Goal: Task Accomplishment & Management: Manage account settings

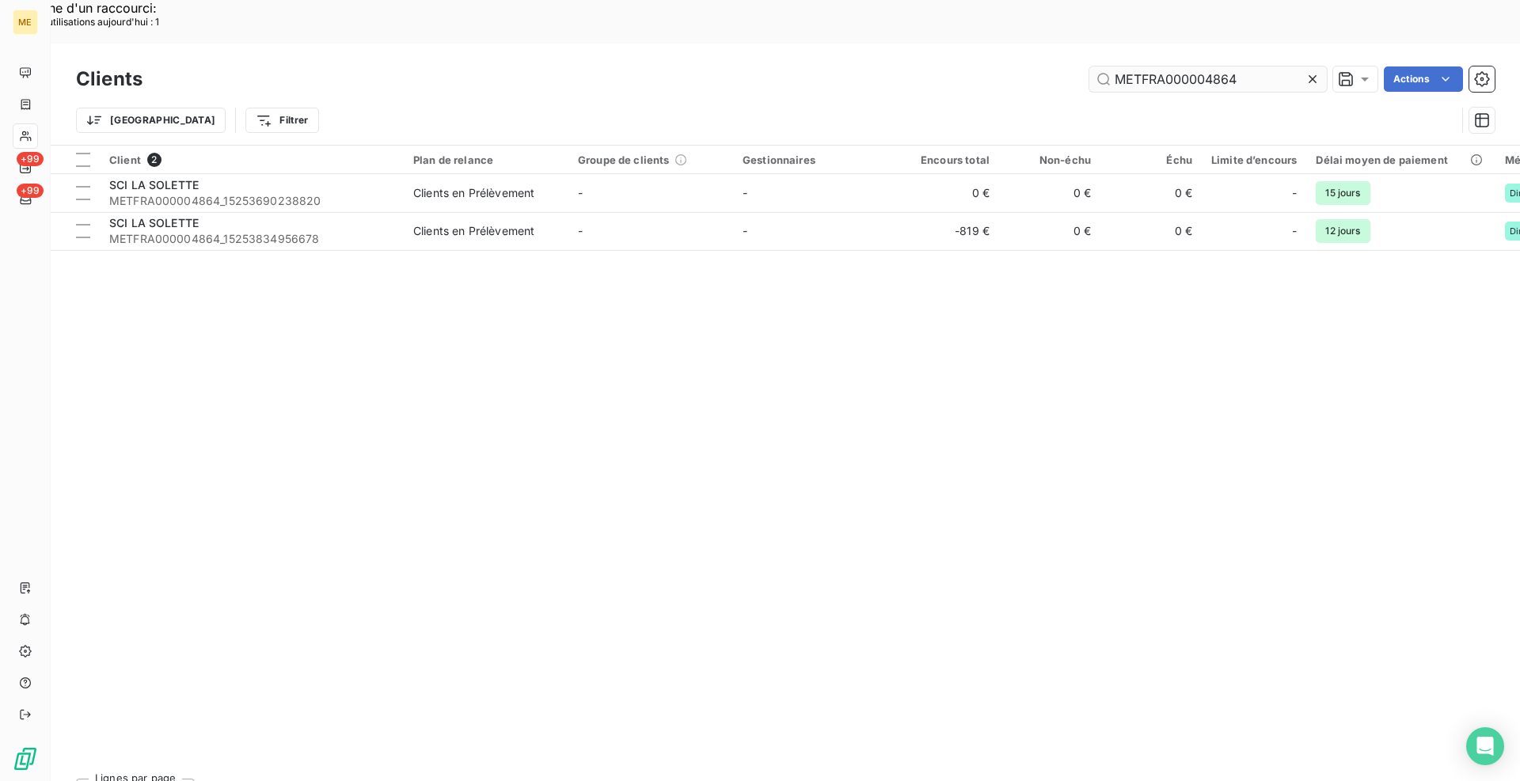
click at [1182, 66] on input "METFRA000004864" at bounding box center [1207, 78] width 237 height 25
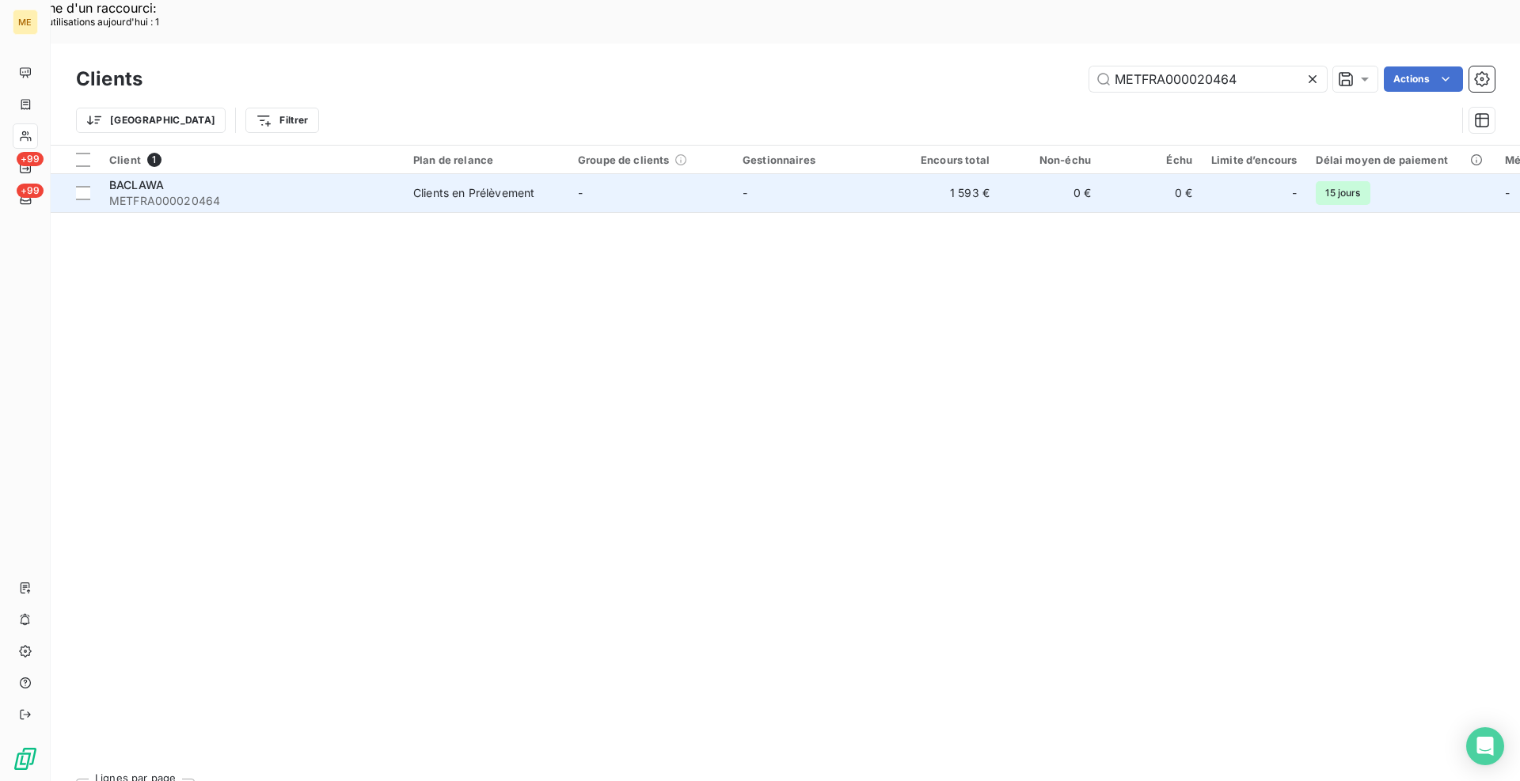
type input "METFRA000020464"
click at [389, 193] on span "METFRA000020464" at bounding box center [251, 201] width 285 height 16
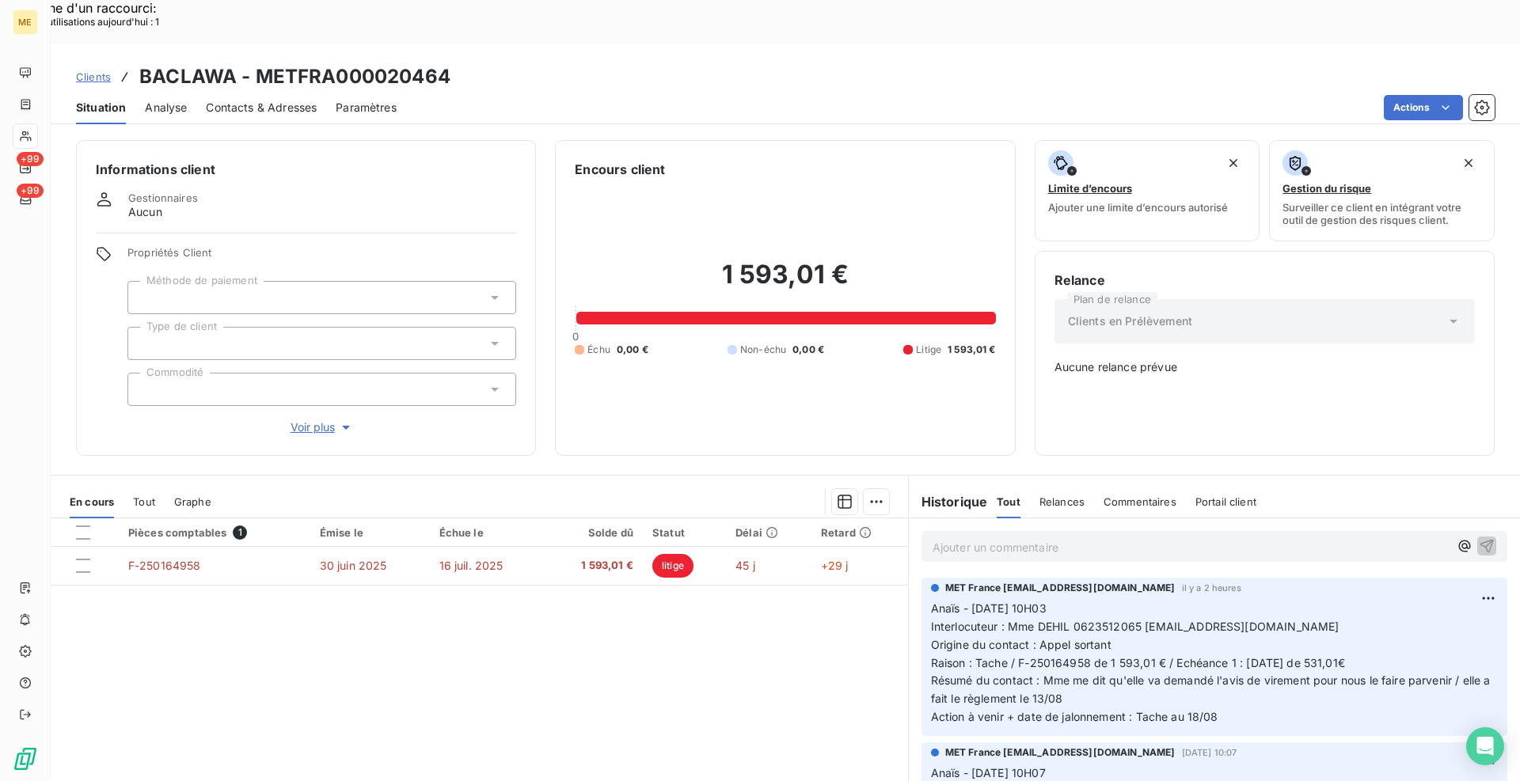
click at [736, 671] on div "Pièces comptables 1 Émise le Échue le Solde dû Statut Délai Retard F-250164958 …" at bounding box center [479, 670] width 857 height 305
click at [1175, 537] on p "Ajouter un commentaire ﻿" at bounding box center [1190, 547] width 516 height 20
click at [1234, 537] on p "[PERSON_NAME] - avis de virement de la première échéance" at bounding box center [1190, 546] width 516 height 18
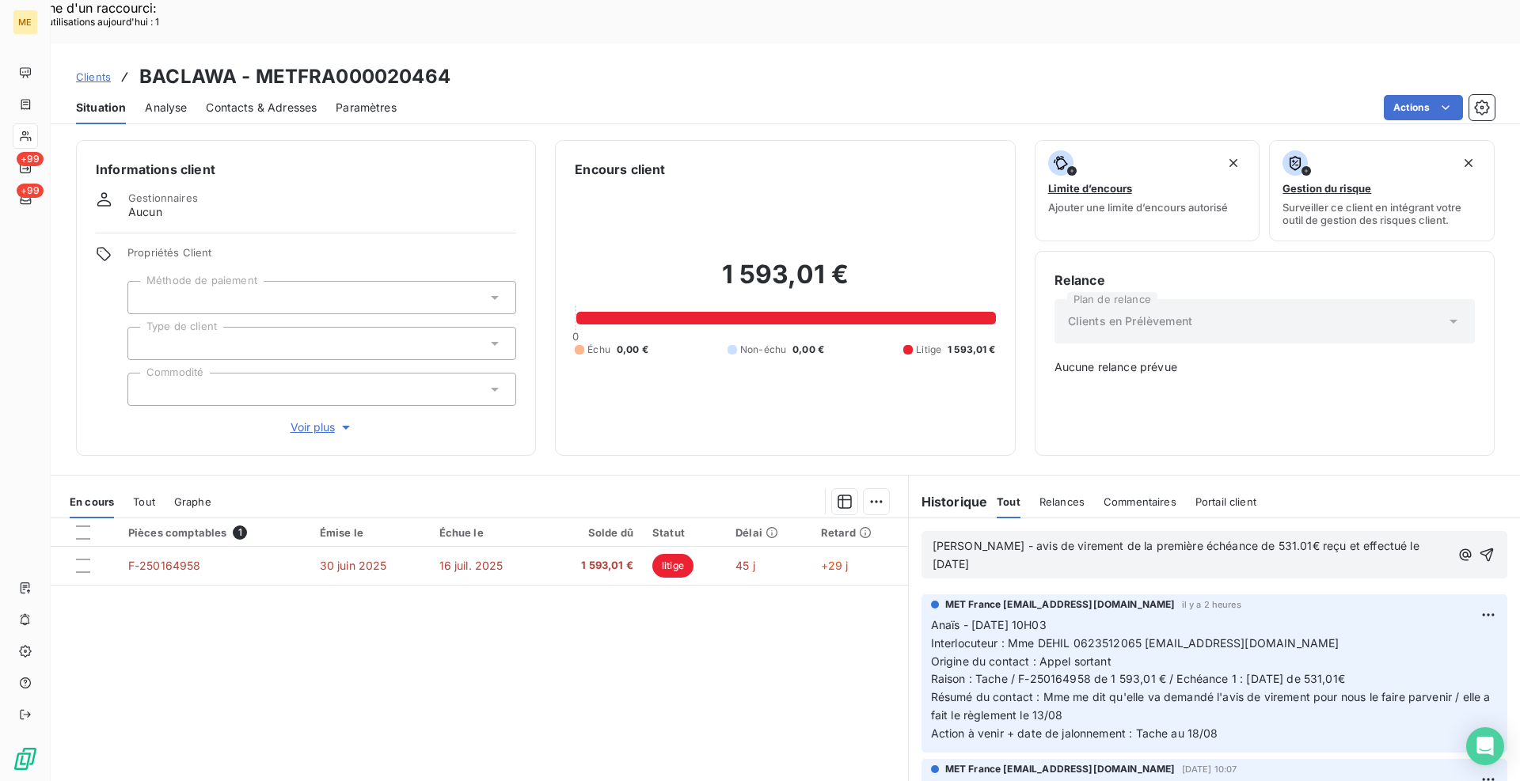
click at [1283, 539] on span "[PERSON_NAME] - avis de virement de la première échéance de 531.01€ reçu et eff…" at bounding box center [1177, 555] width 490 height 32
click at [1178, 537] on p "[PERSON_NAME] - avis de virement de la première échéance de 531.01€ reçu le [DA…" at bounding box center [1192, 555] width 520 height 36
click at [1076, 537] on p "[PERSON_NAME] - avis de virement de la première échéance de 531.01€ reçu le [DA…" at bounding box center [1193, 555] width 522 height 36
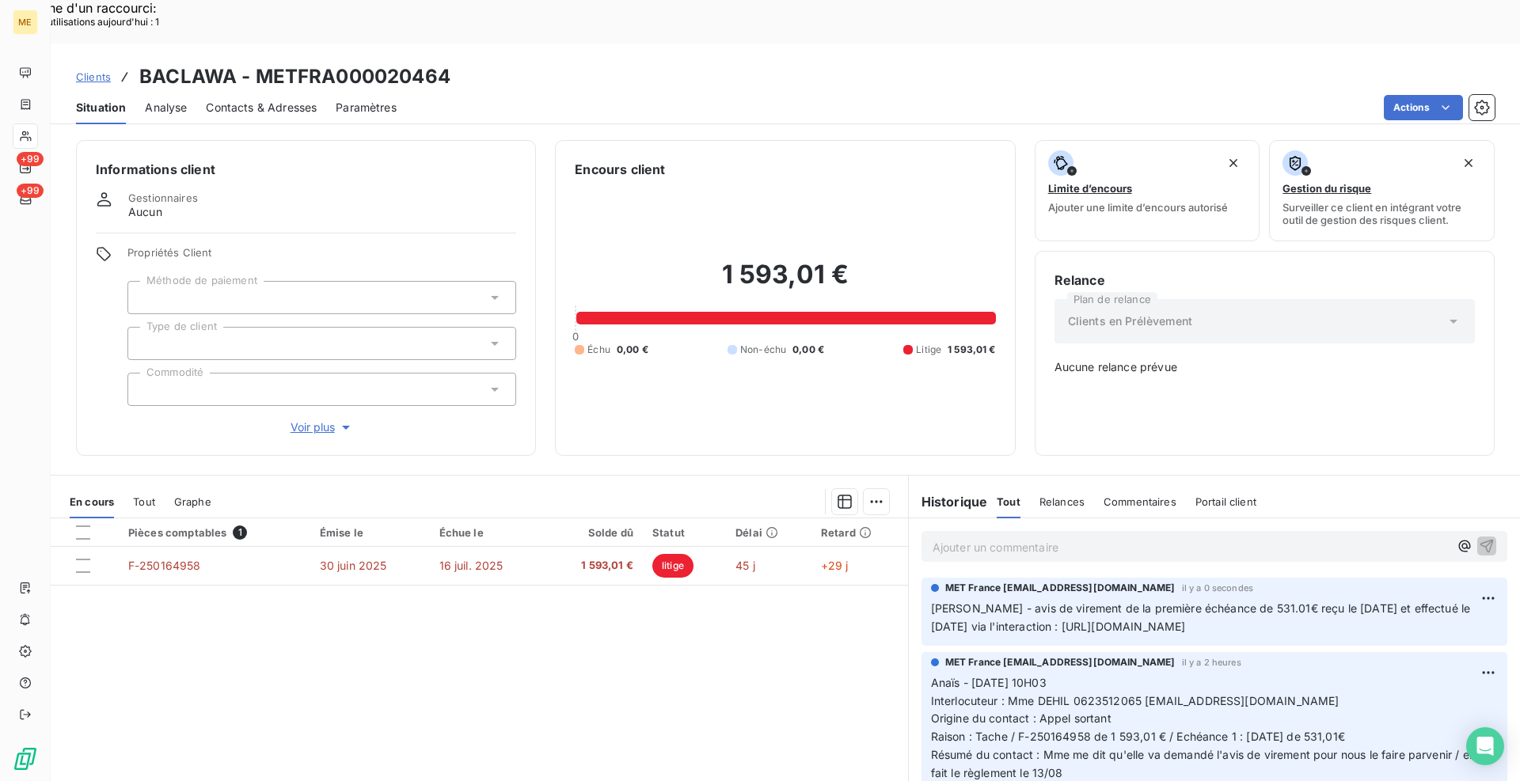
click at [763, 631] on div "Pièces comptables 1 Émise le Échue le Solde dû Statut Délai Retard F-250164958 …" at bounding box center [479, 670] width 857 height 305
click at [82, 70] on span "Clients" at bounding box center [93, 76] width 35 height 13
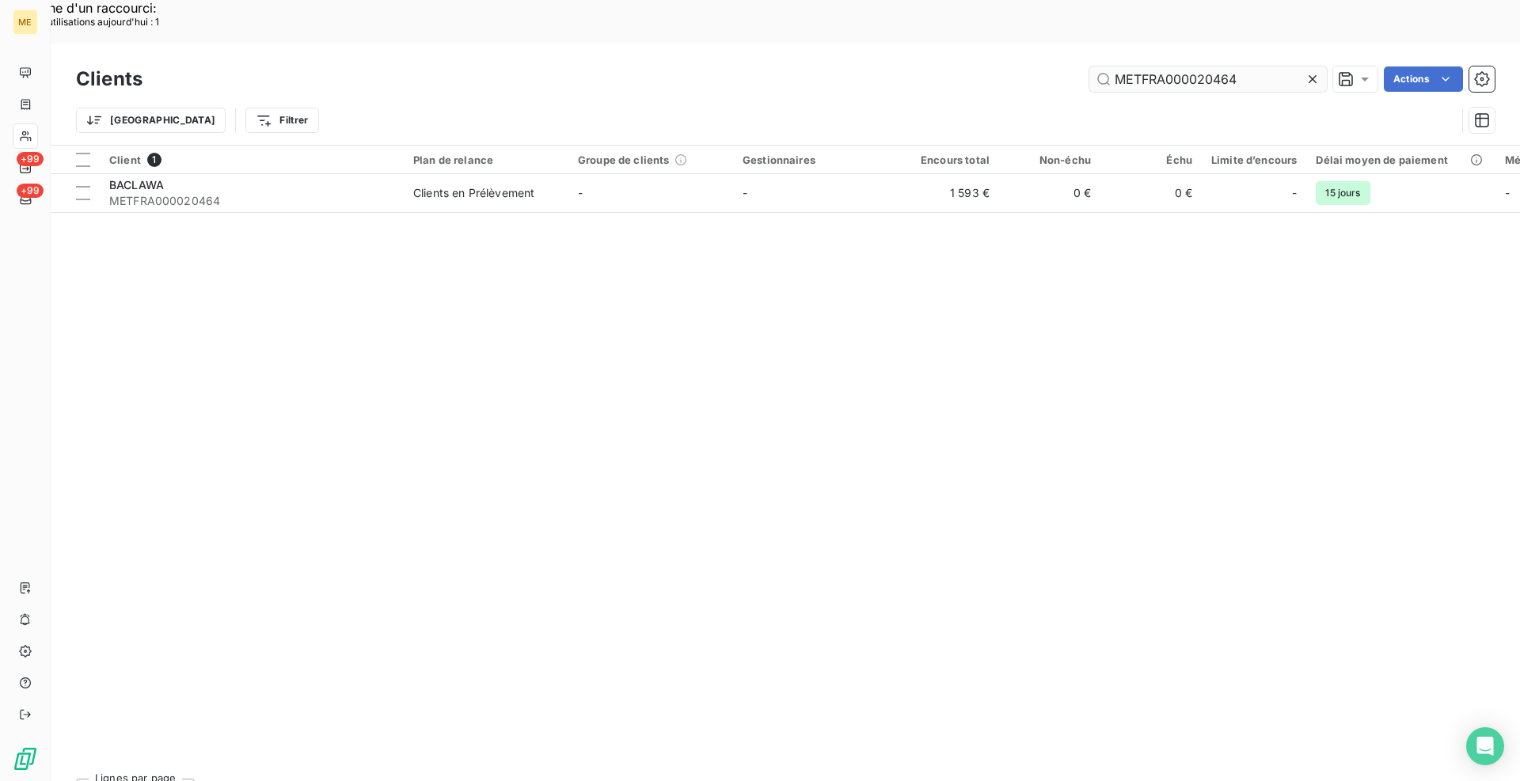
click at [1154, 66] on input "METFRA000020464" at bounding box center [1207, 78] width 237 height 25
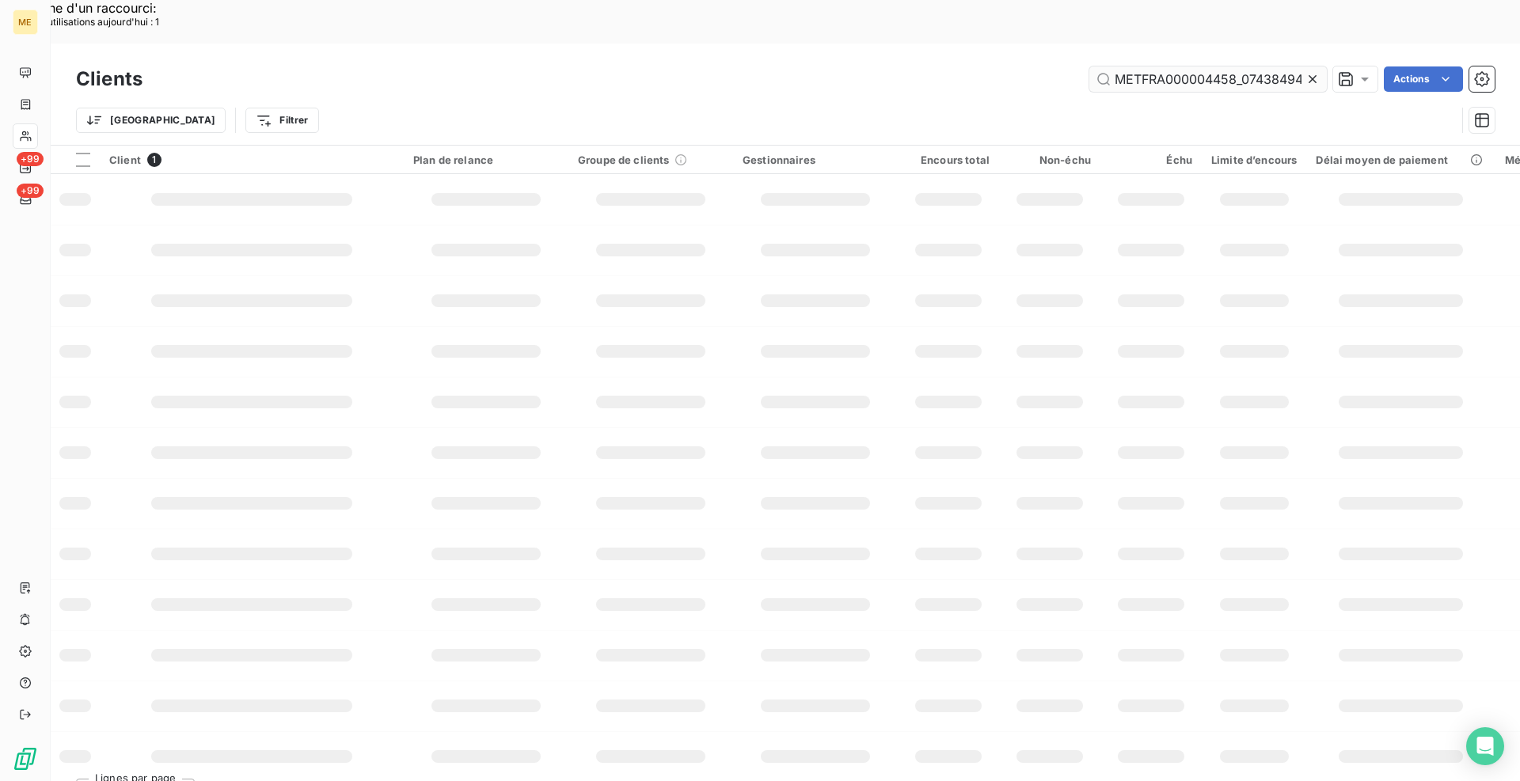
scroll to position [0, 51]
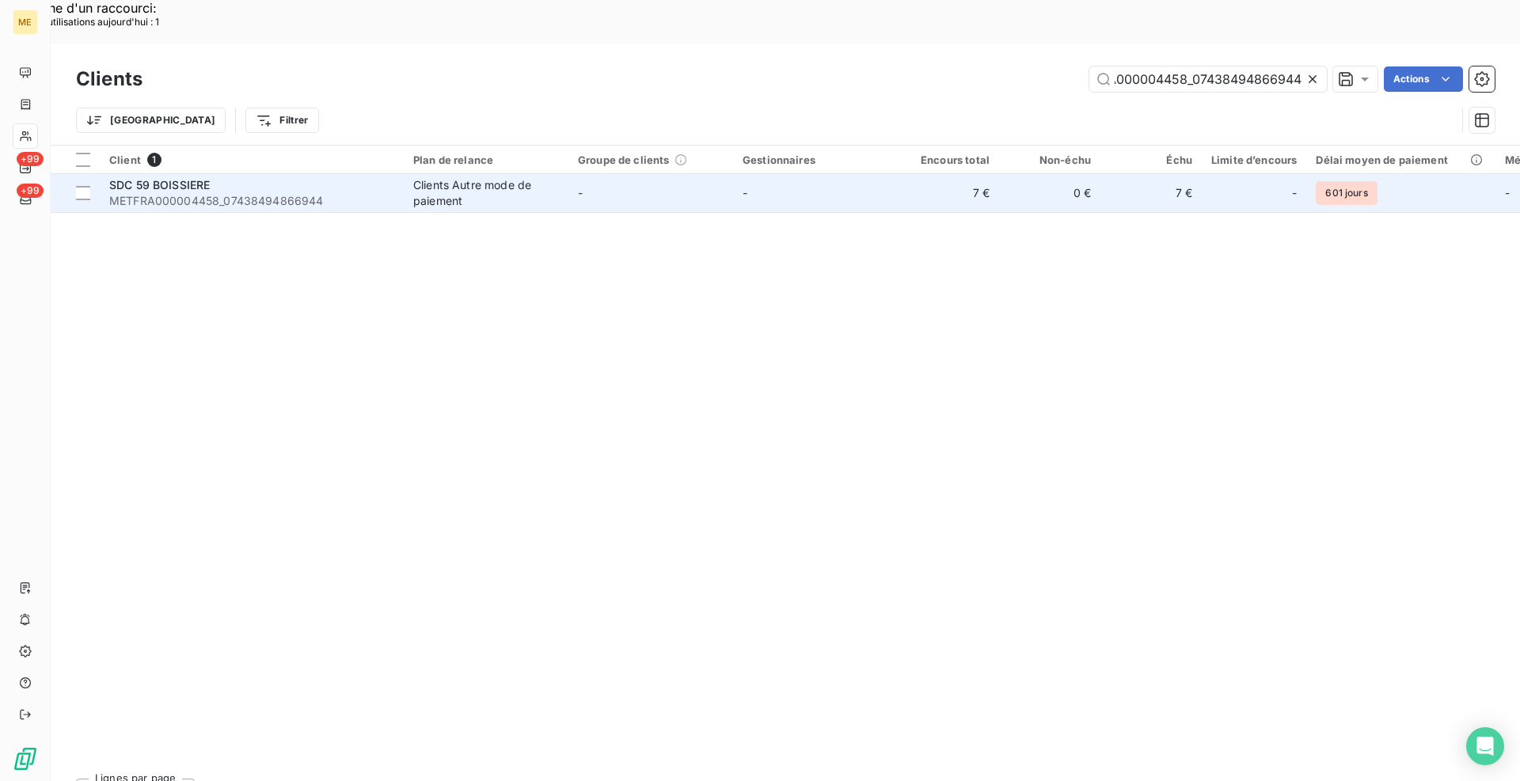
type input "METFRA000004458_07438494866944"
click at [396, 174] on td "SDC 59 BOISSIERE METFRA000004458_07438494866944" at bounding box center [252, 193] width 304 height 38
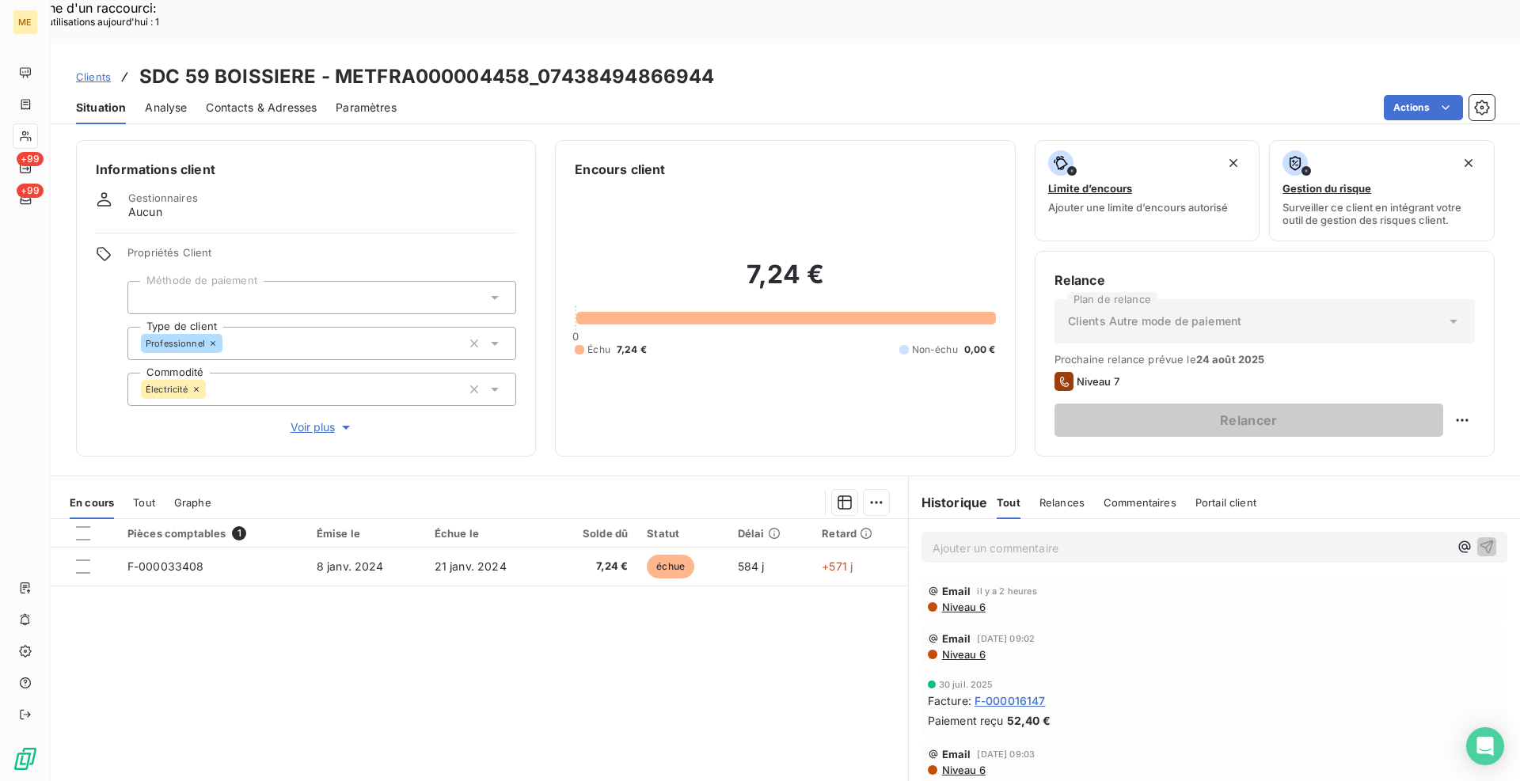
click at [249, 100] on span "Contacts & Adresses" at bounding box center [261, 108] width 111 height 16
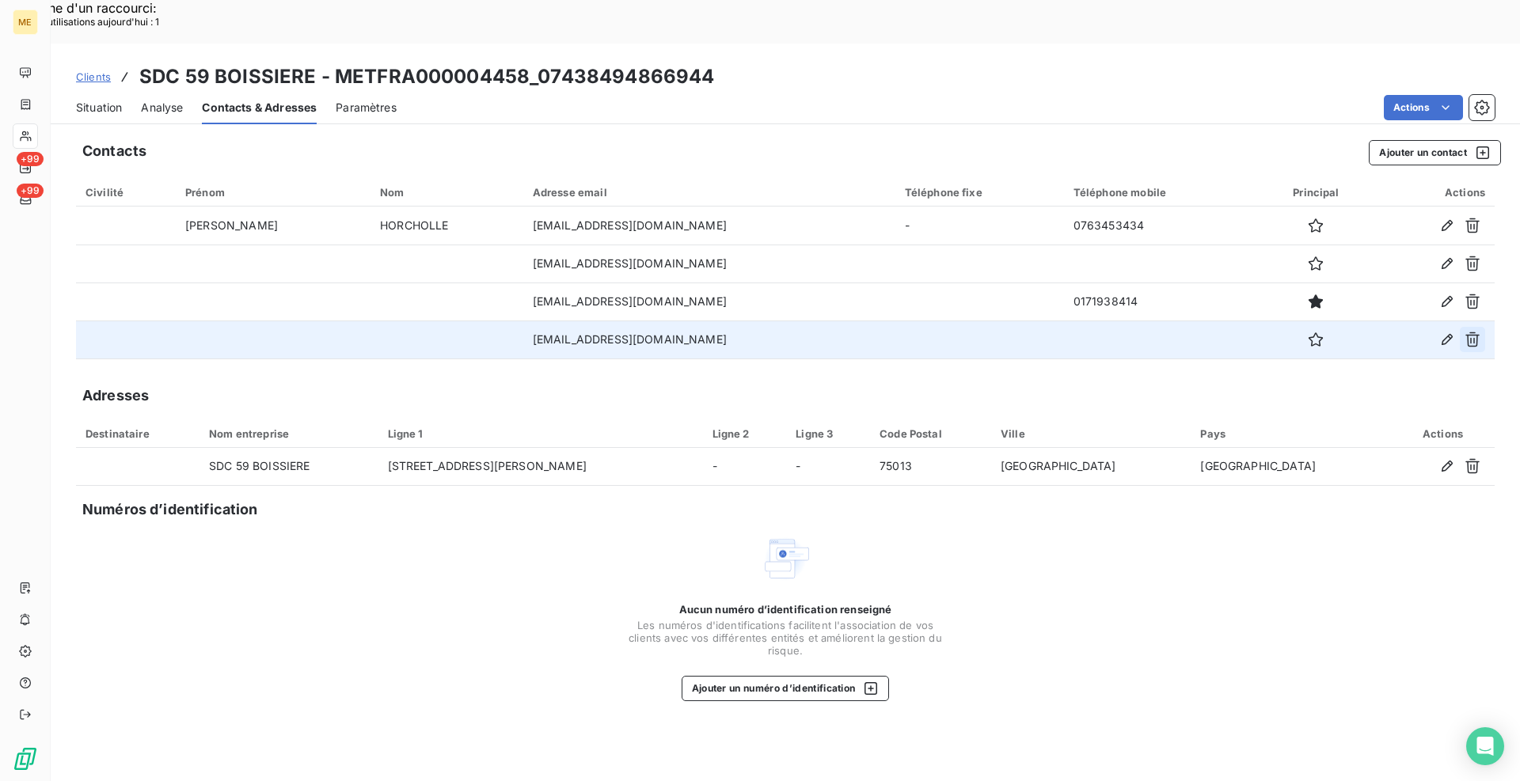
click at [1470, 332] on icon "button" at bounding box center [1472, 339] width 14 height 15
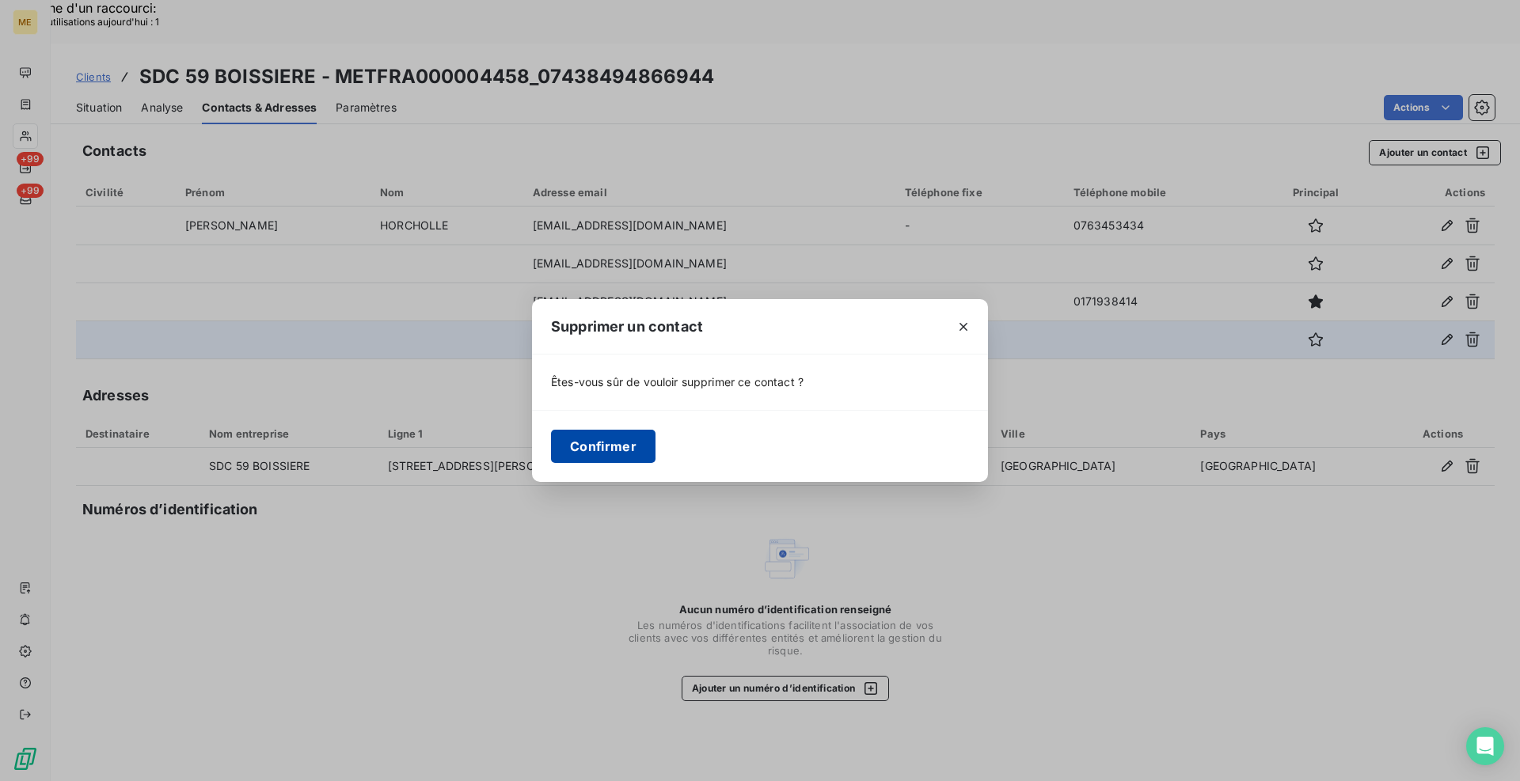
click at [620, 444] on button "Confirmer" at bounding box center [603, 446] width 104 height 33
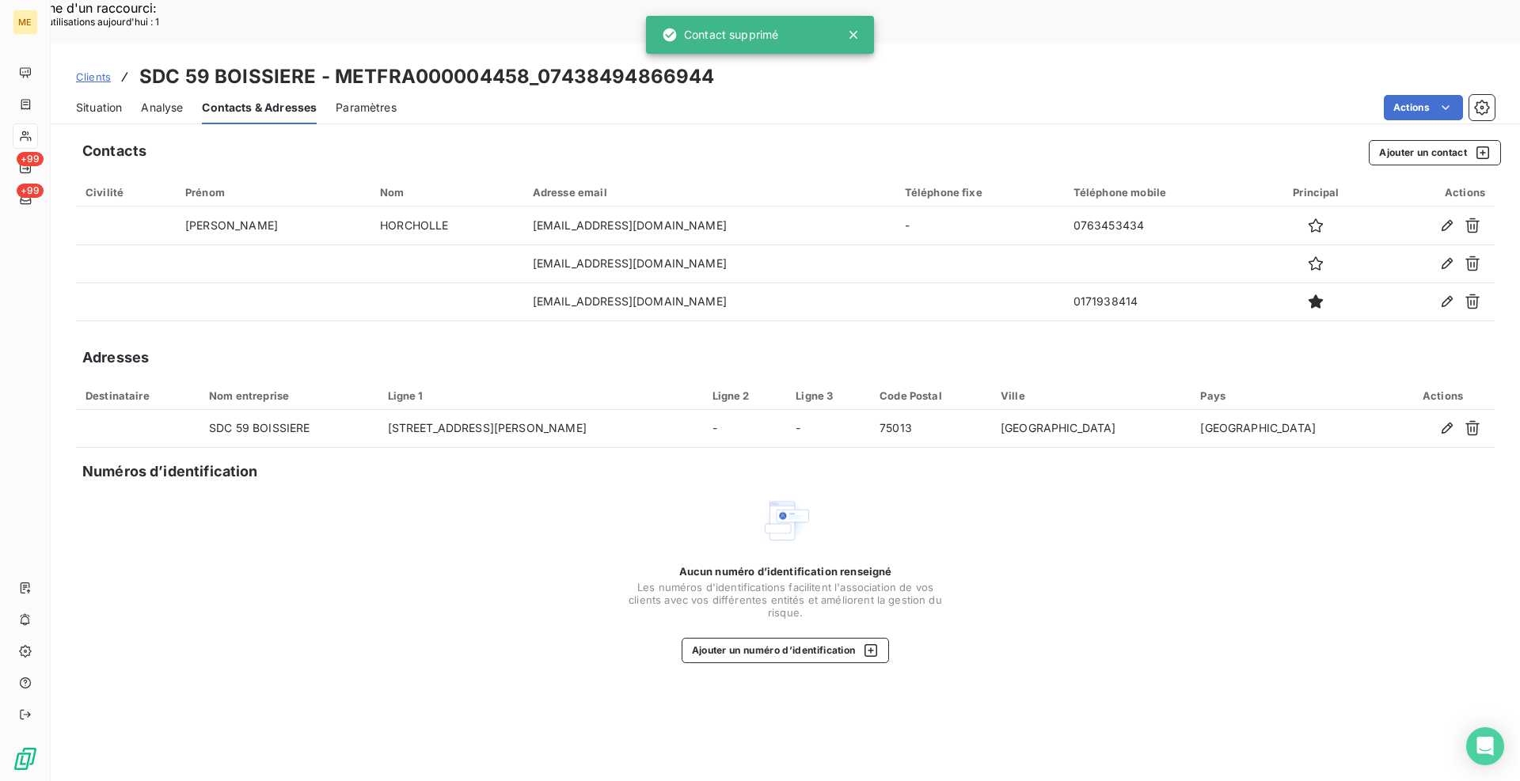
drag, startPoint x: 116, startPoint y: 68, endPoint x: 22, endPoint y: 115, distance: 104.4
click at [115, 100] on span "Situation" at bounding box center [99, 108] width 46 height 16
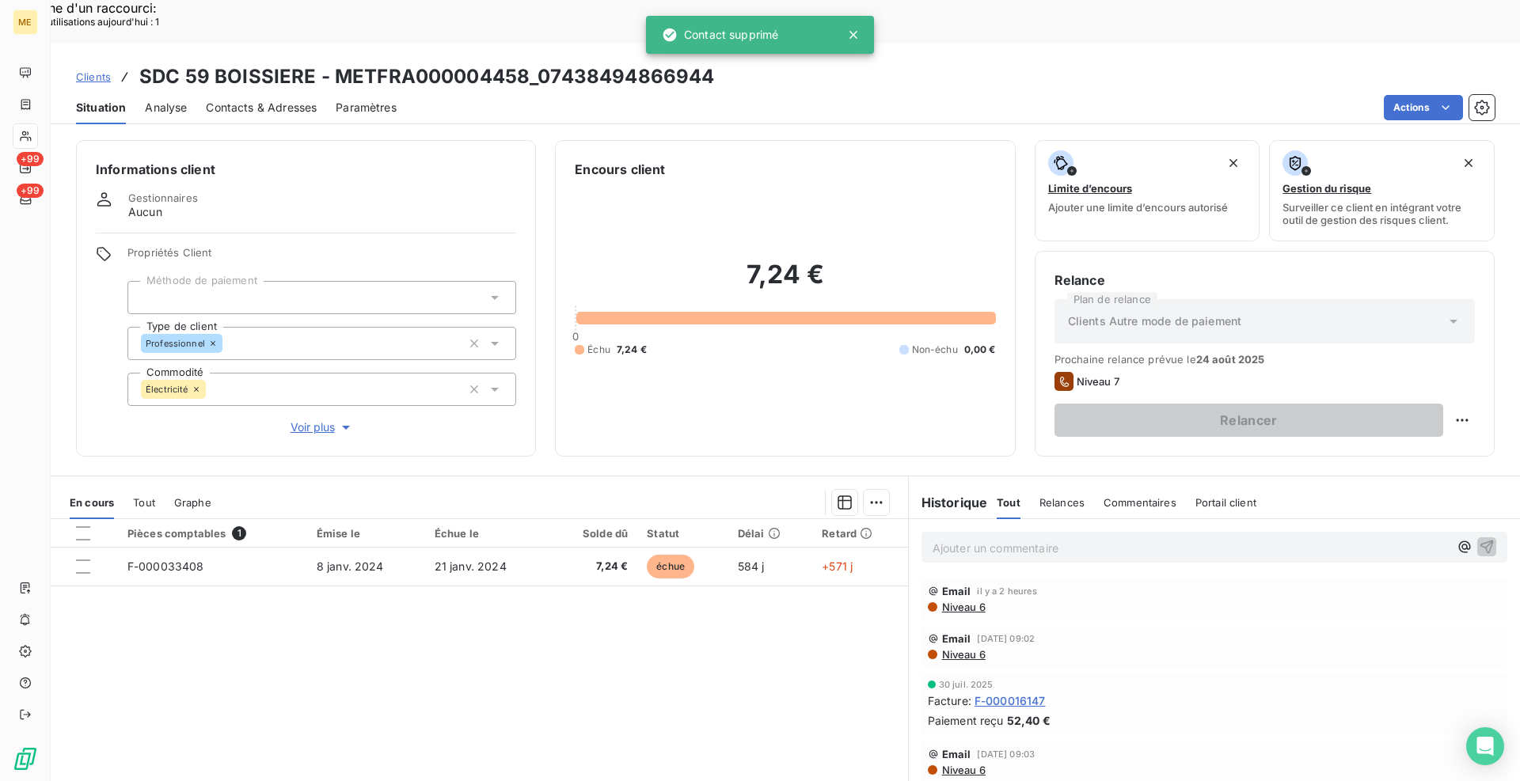
drag, startPoint x: 611, startPoint y: 72, endPoint x: 711, endPoint y: 58, distance: 100.7
click at [611, 95] on div "Actions" at bounding box center [954, 107] width 1079 height 25
drag, startPoint x: 856, startPoint y: 31, endPoint x: 742, endPoint y: 34, distance: 114.0
click at [855, 33] on icon at bounding box center [853, 35] width 8 height 8
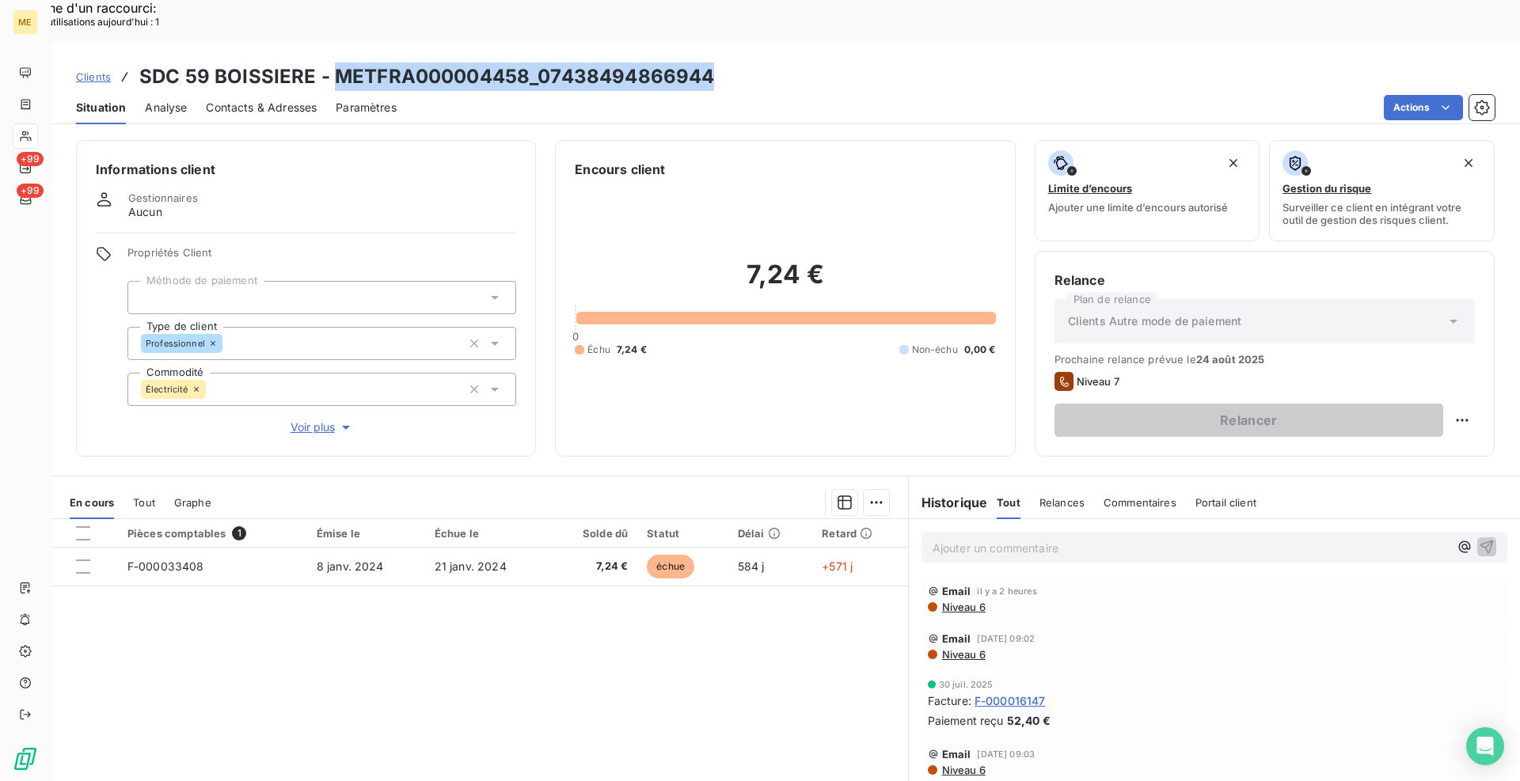
drag, startPoint x: 711, startPoint y: 32, endPoint x: 338, endPoint y: 40, distance: 372.8
click at [338, 63] on div "Clients SDC 59 BOISSIERE - METFRA000004458_07438494866944" at bounding box center [785, 77] width 1469 height 28
copy h3 "METFRA000004458_07438494866944"
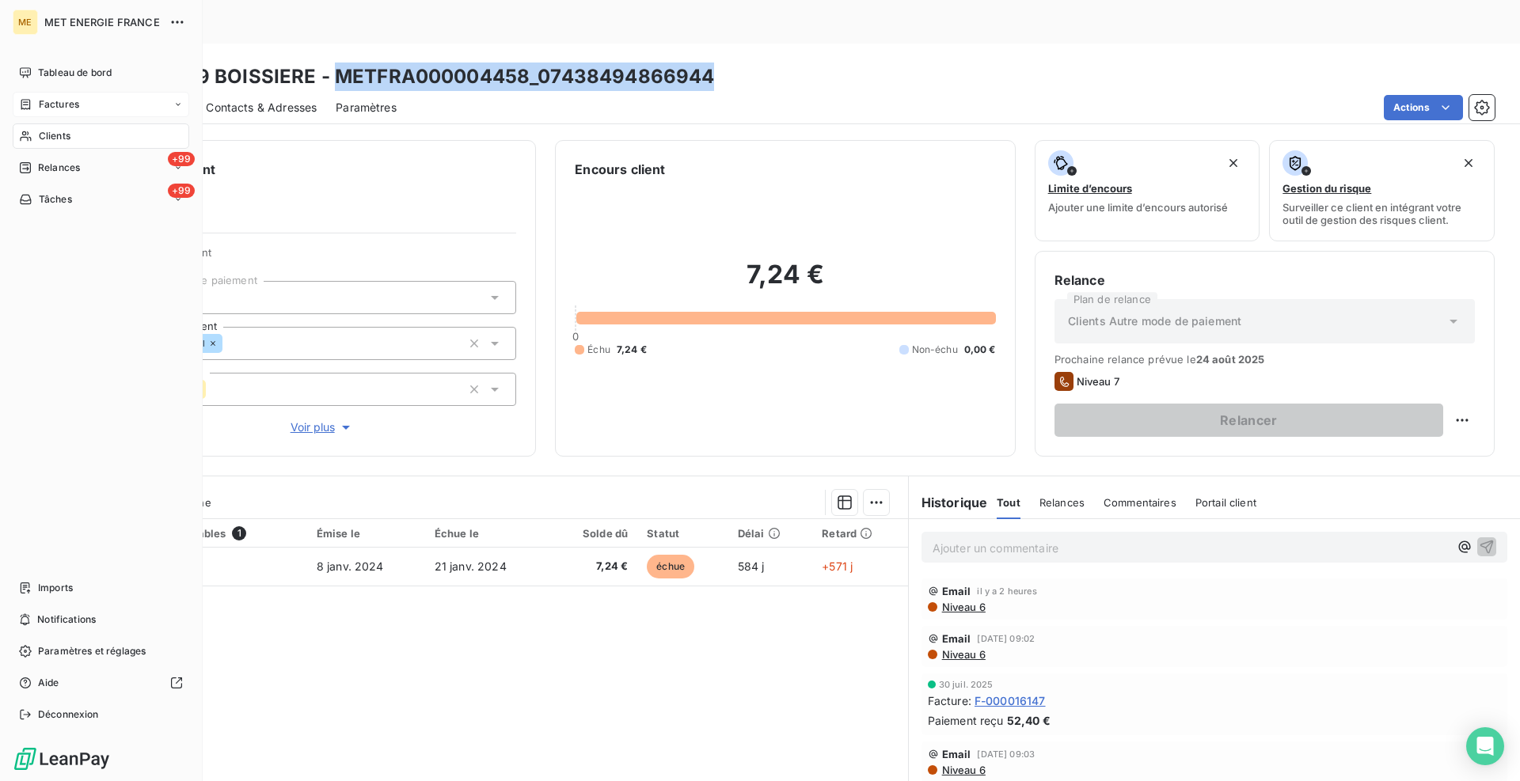
click at [35, 103] on div "Factures" at bounding box center [49, 104] width 60 height 14
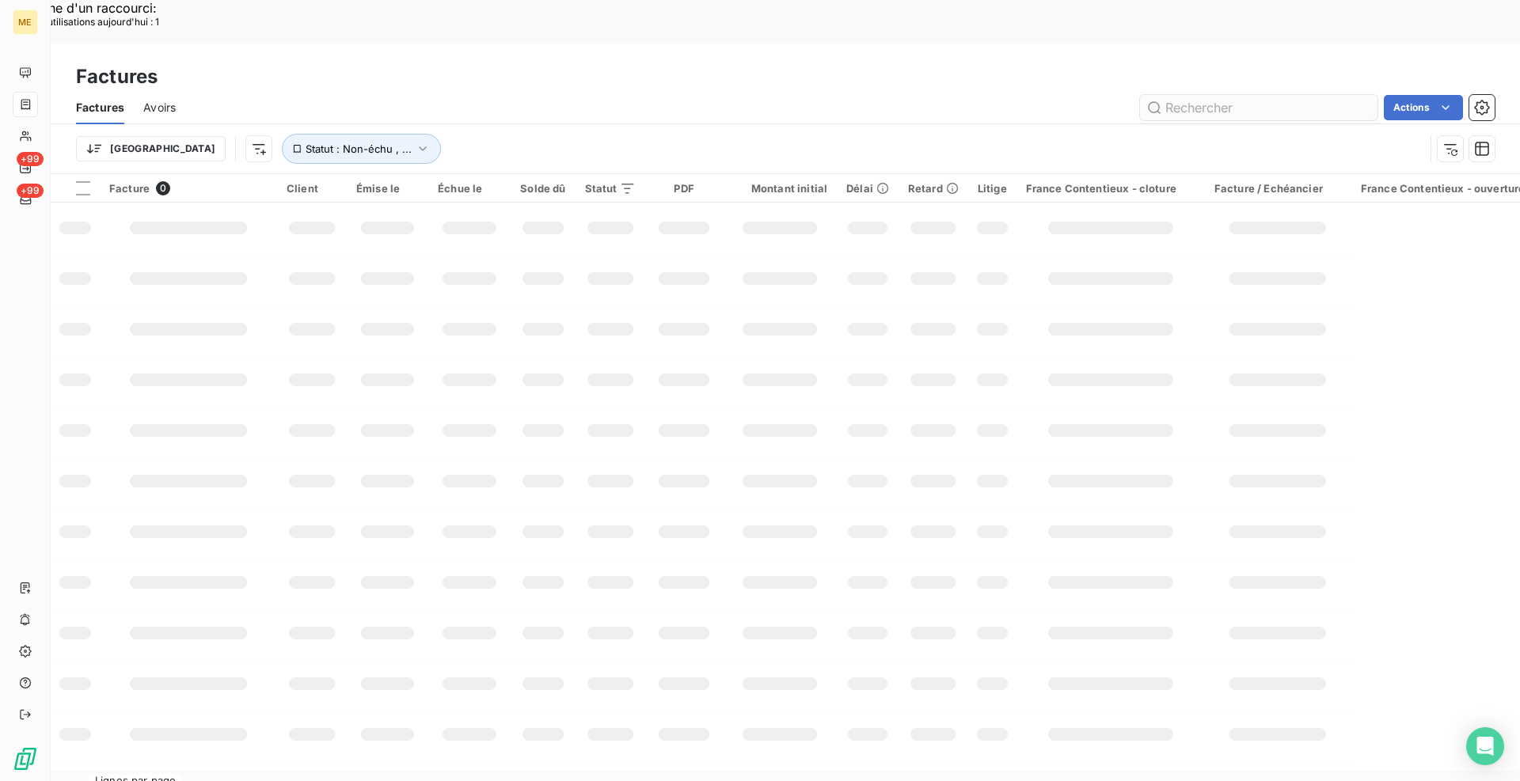
click at [1187, 95] on input "text" at bounding box center [1258, 107] width 237 height 25
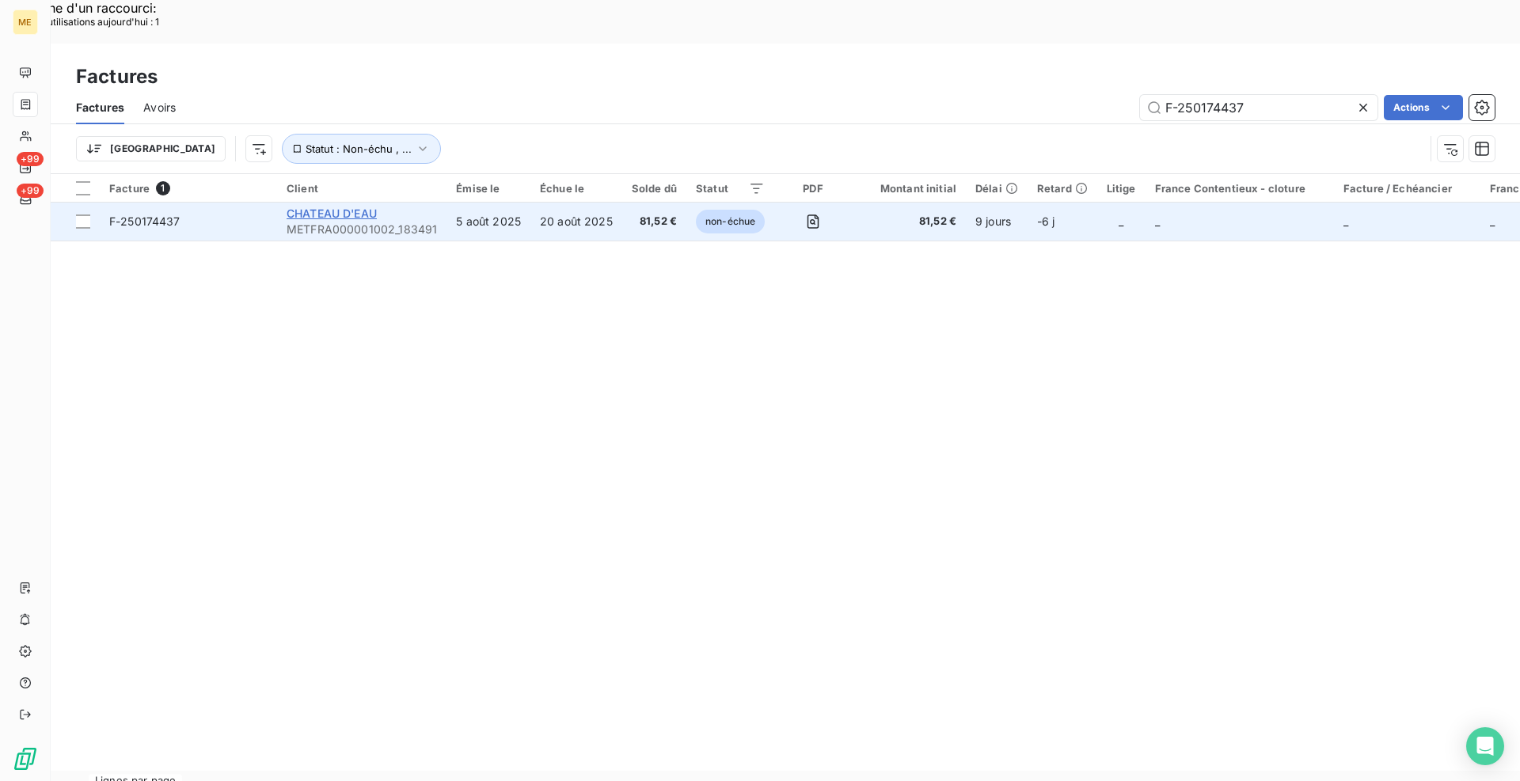
type input "F-250174437"
click at [343, 207] on span "CHATEAU D'EAU" at bounding box center [331, 213] width 90 height 13
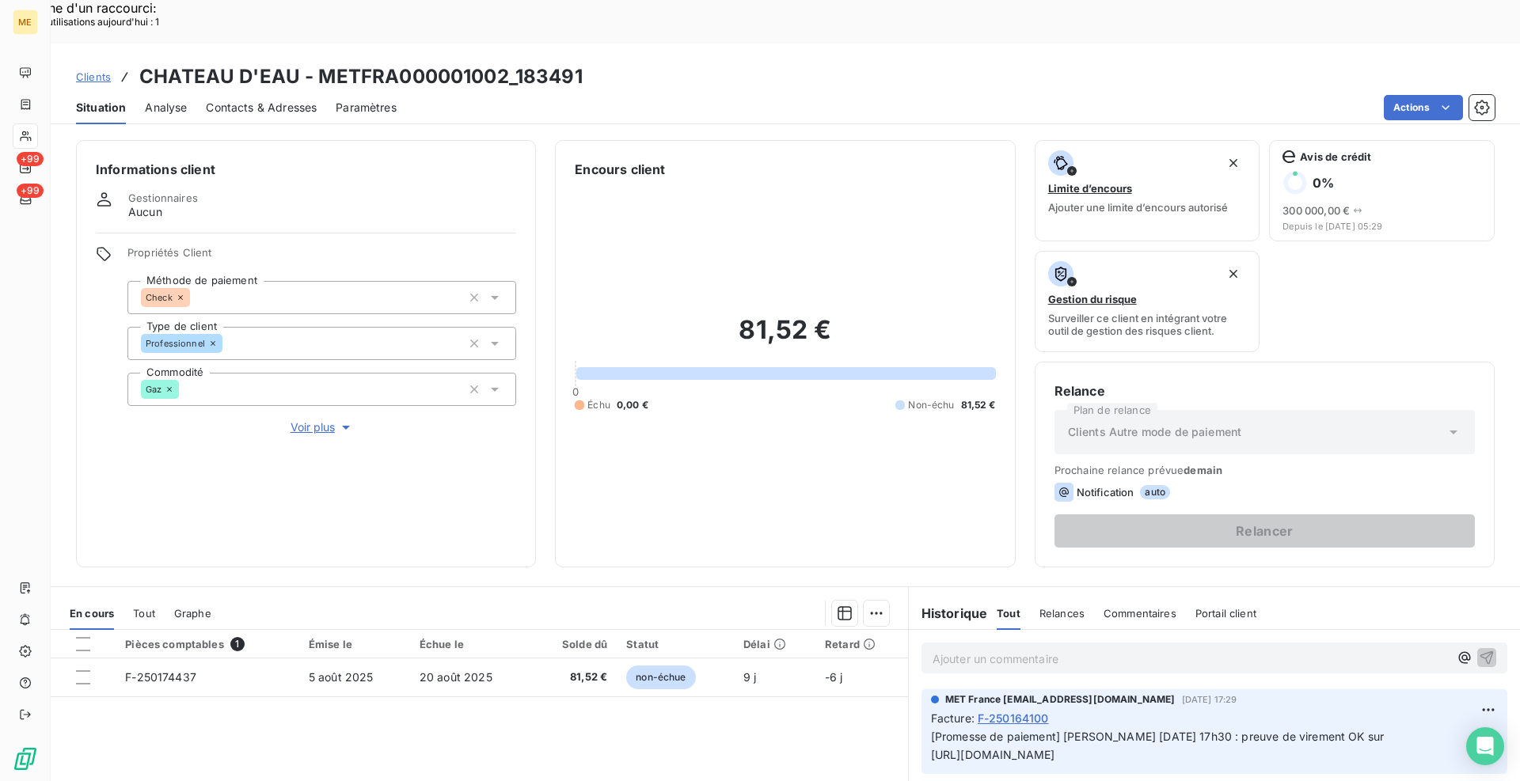
click at [534, 296] on div "Informations client Gestionnaires Aucun Propriétés Client Méthode de paiement C…" at bounding box center [785, 353] width 1469 height 427
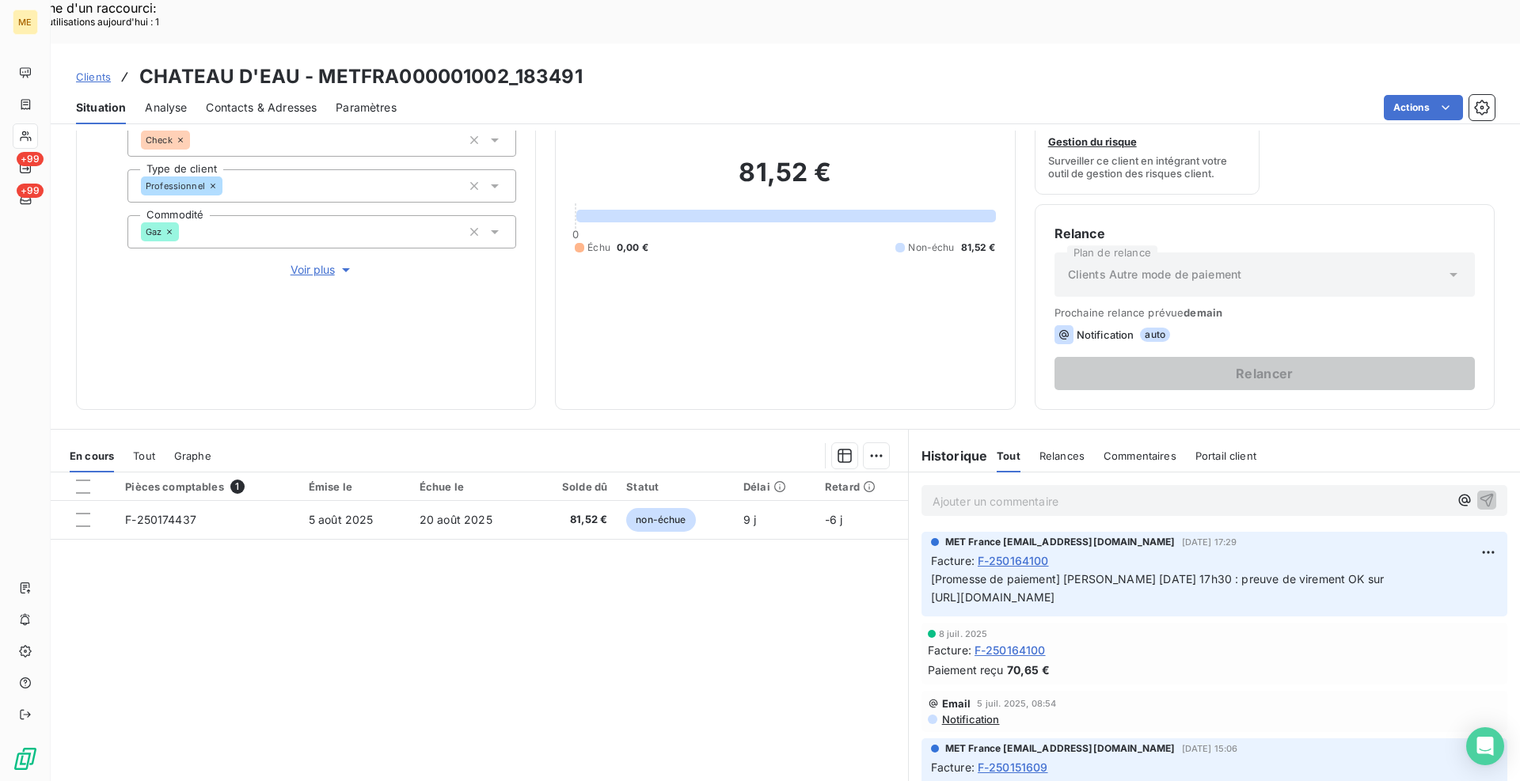
click at [728, 627] on div "Pièces comptables 1 Émise le Échue le Solde dû Statut Délai Retard F-250174437 …" at bounding box center [479, 624] width 857 height 305
click at [795, 618] on div "Pièces comptables 1 Émise le Échue le Solde dû Statut Délai Retard F-250174437 …" at bounding box center [479, 624] width 857 height 305
drag, startPoint x: 503, startPoint y: 36, endPoint x: 322, endPoint y: 40, distance: 180.5
click at [322, 63] on h3 "CHATEAU D'EAU - METFRA000001002_183491" at bounding box center [360, 77] width 443 height 28
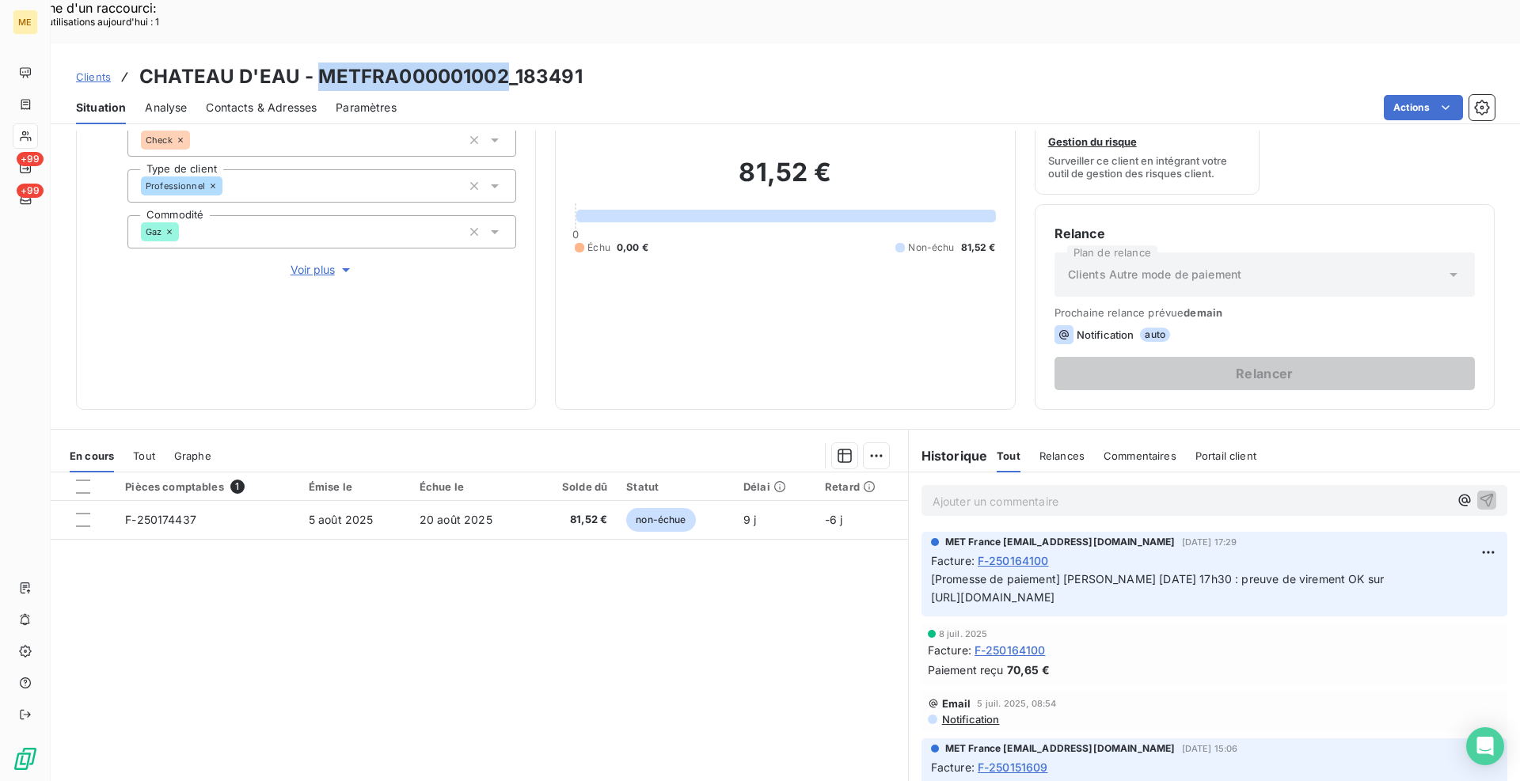
copy h3 "METFRA000001002"
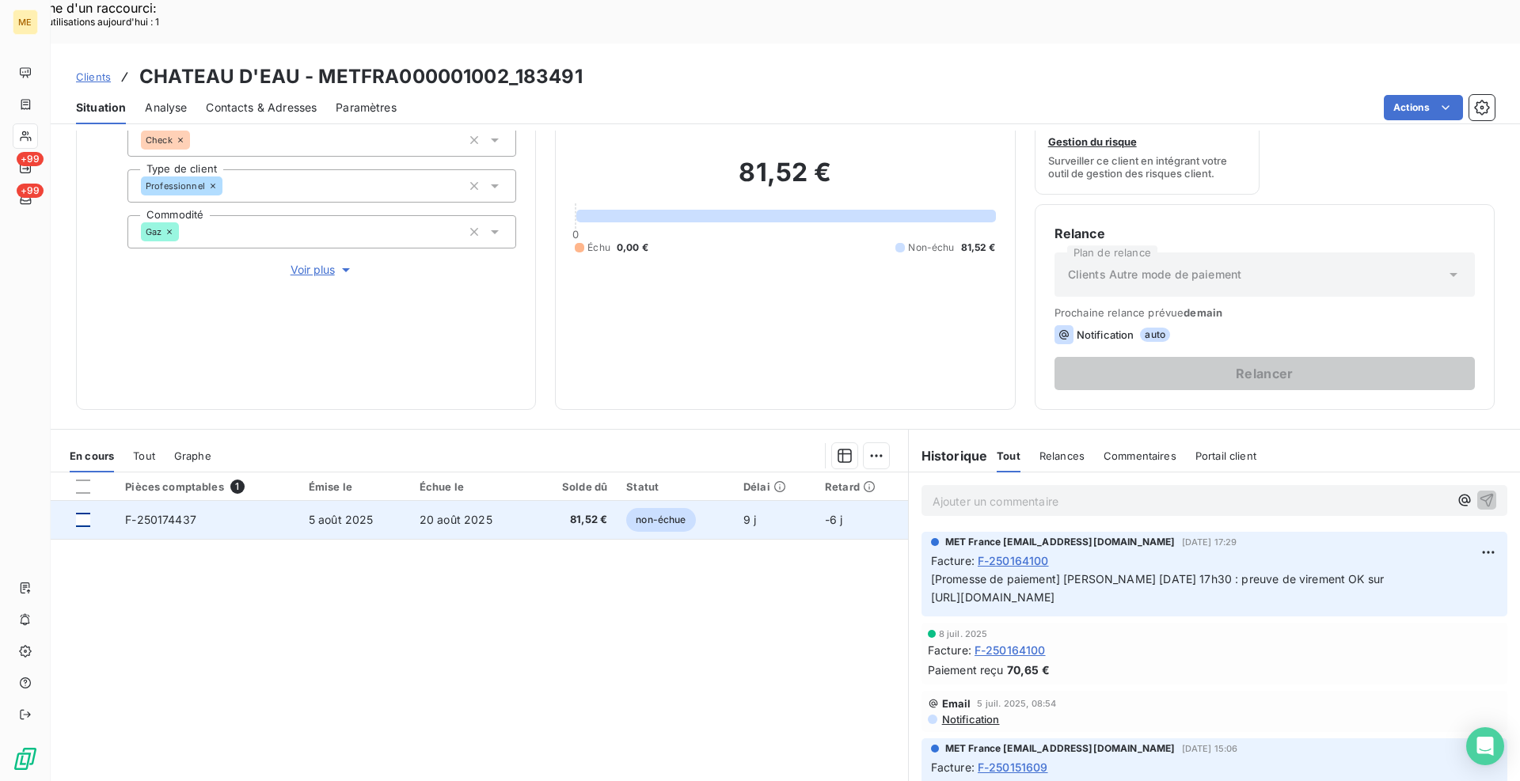
click at [85, 513] on div at bounding box center [83, 520] width 14 height 14
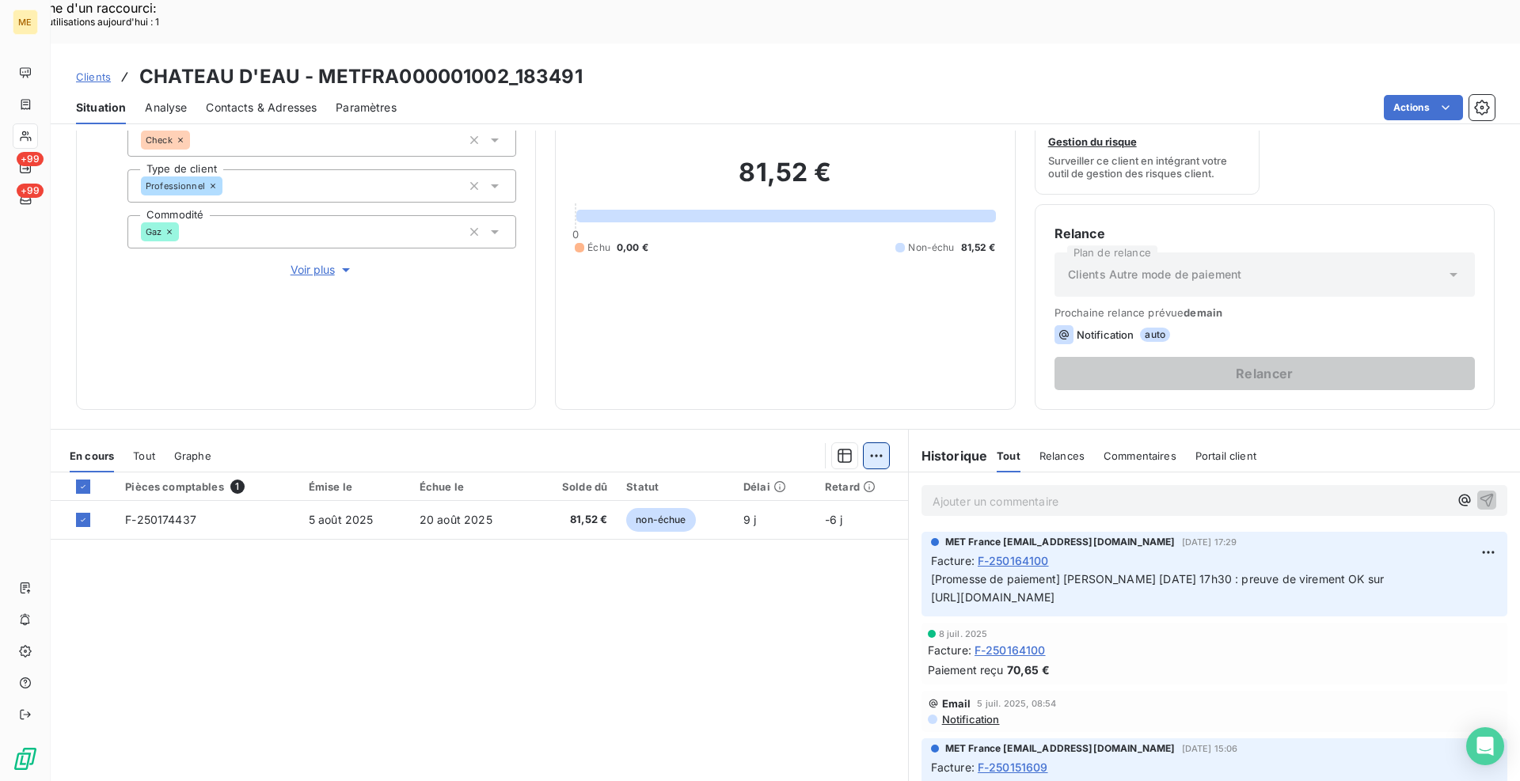
click at [783, 476] on div "Ajouter une promesse de paiement (1 facture)" at bounding box center [733, 475] width 279 height 25
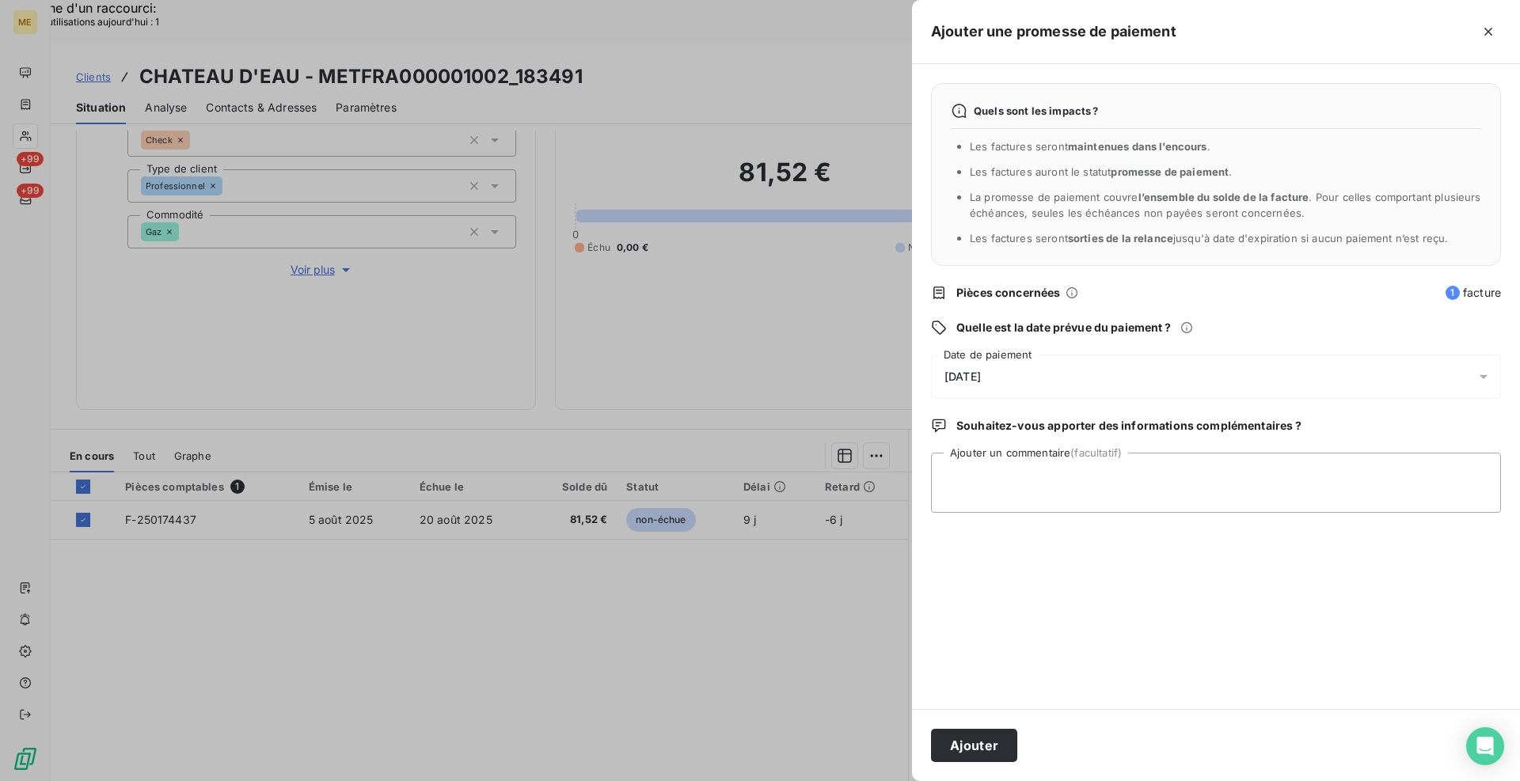
click at [1028, 379] on div "[DATE]" at bounding box center [1216, 377] width 570 height 44
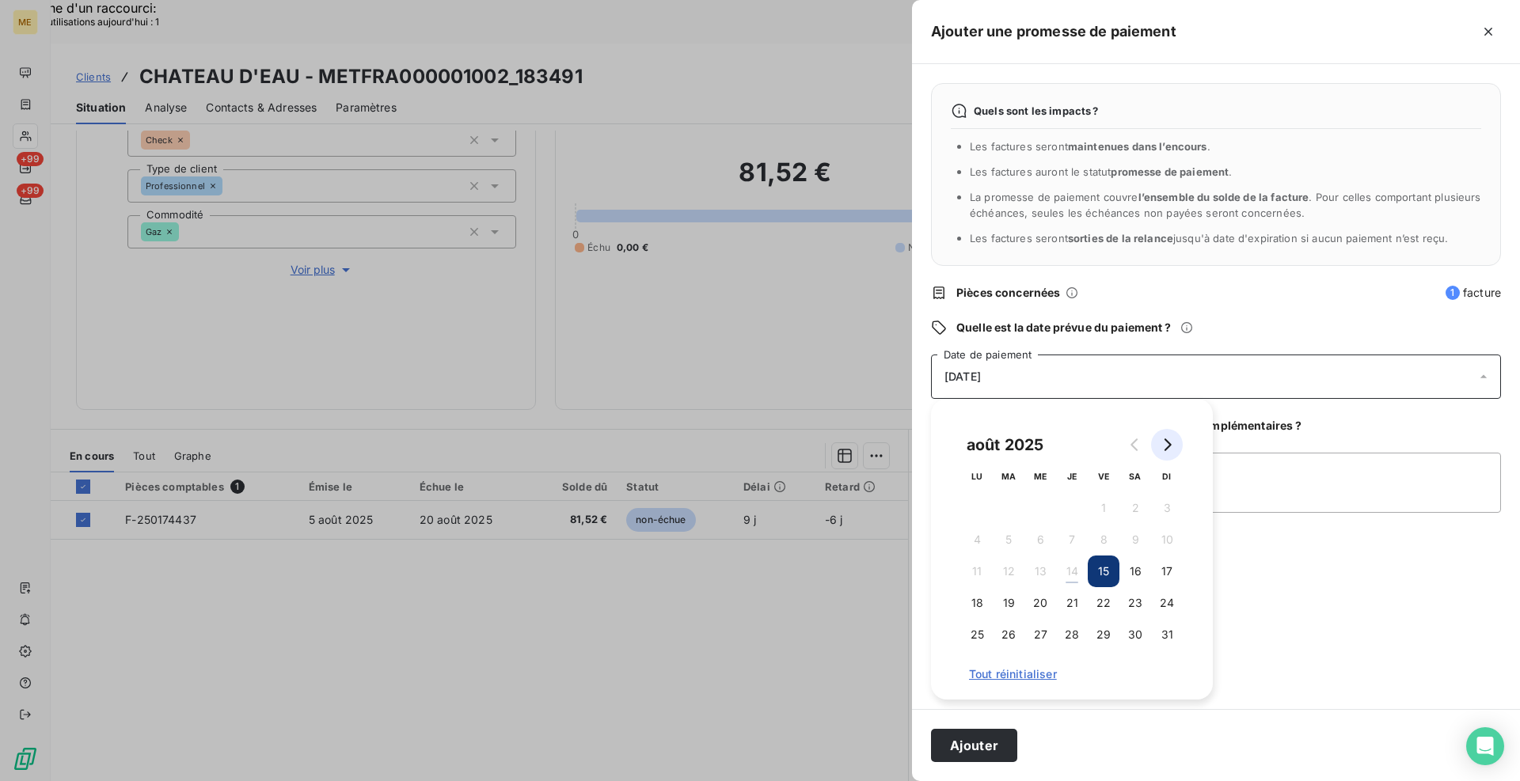
click at [1165, 442] on icon "Go to next month" at bounding box center [1166, 444] width 13 height 13
click at [1013, 505] on button "2" at bounding box center [1008, 508] width 32 height 32
click at [1290, 468] on textarea "Ajouter un commentaire (facultatif)" at bounding box center [1216, 483] width 570 height 60
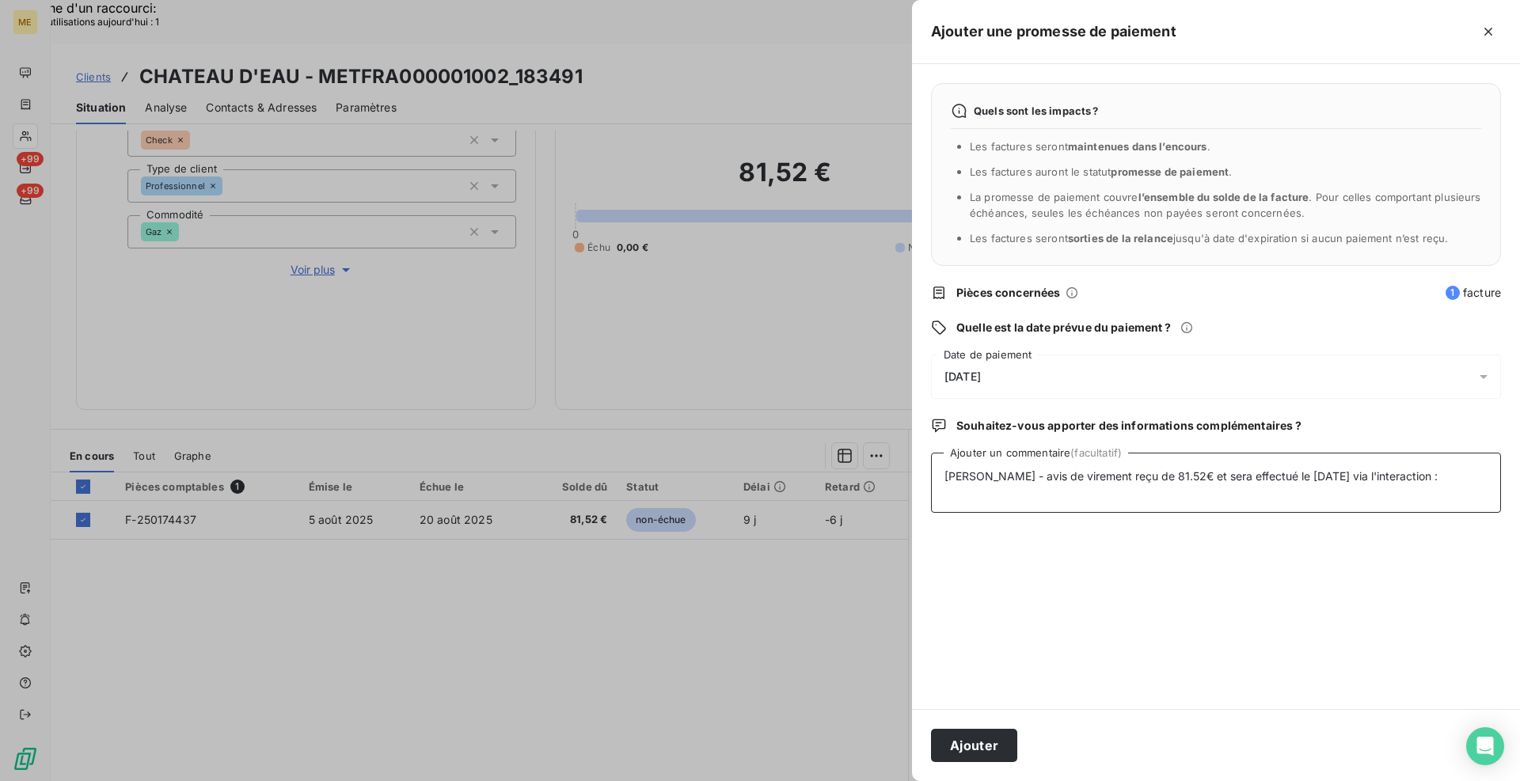
click at [1451, 471] on textarea "[PERSON_NAME] - avis de virement reçu de 81.52€ et sera effectué le [DATE] via …" at bounding box center [1216, 483] width 570 height 60
paste textarea "[URL][DOMAIN_NAME]"
type textarea "[PERSON_NAME] - avis de virement reçu de 81.52€ et sera effectué le [DATE] via …"
click at [984, 738] on button "Ajouter" at bounding box center [974, 745] width 86 height 33
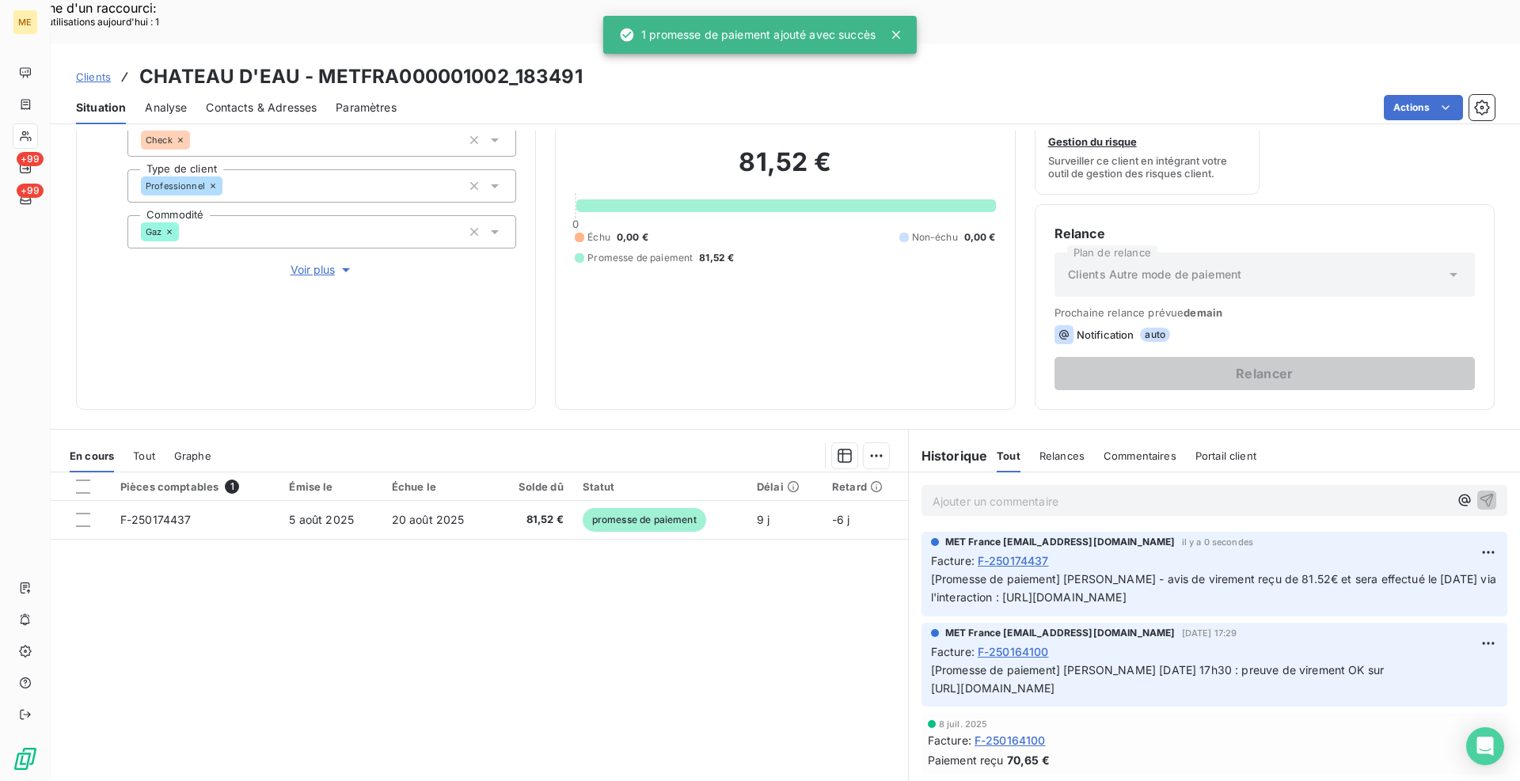
scroll to position [102, 0]
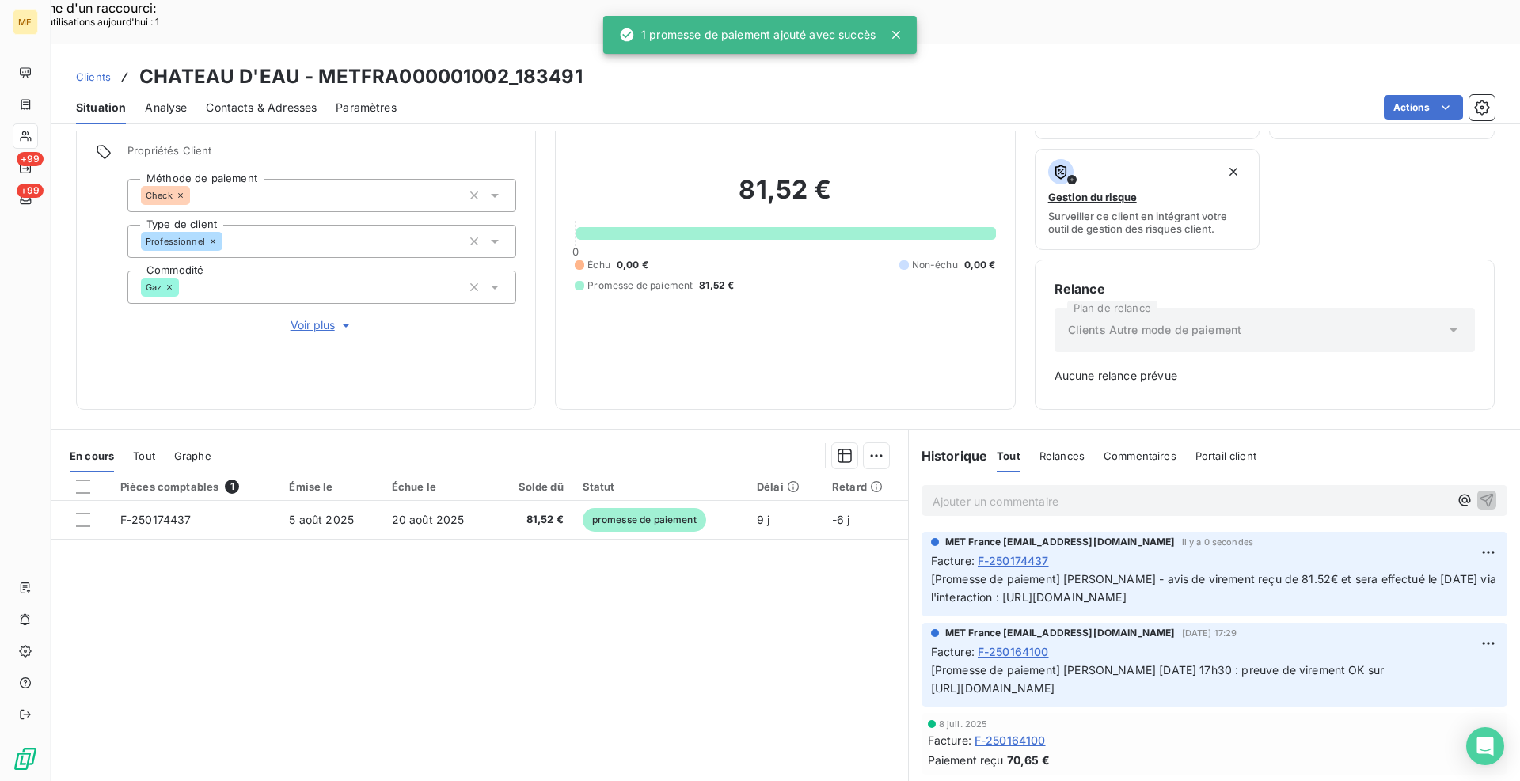
drag, startPoint x: 526, startPoint y: 56, endPoint x: 552, endPoint y: 47, distance: 27.5
click at [526, 95] on div "Actions" at bounding box center [954, 107] width 1079 height 25
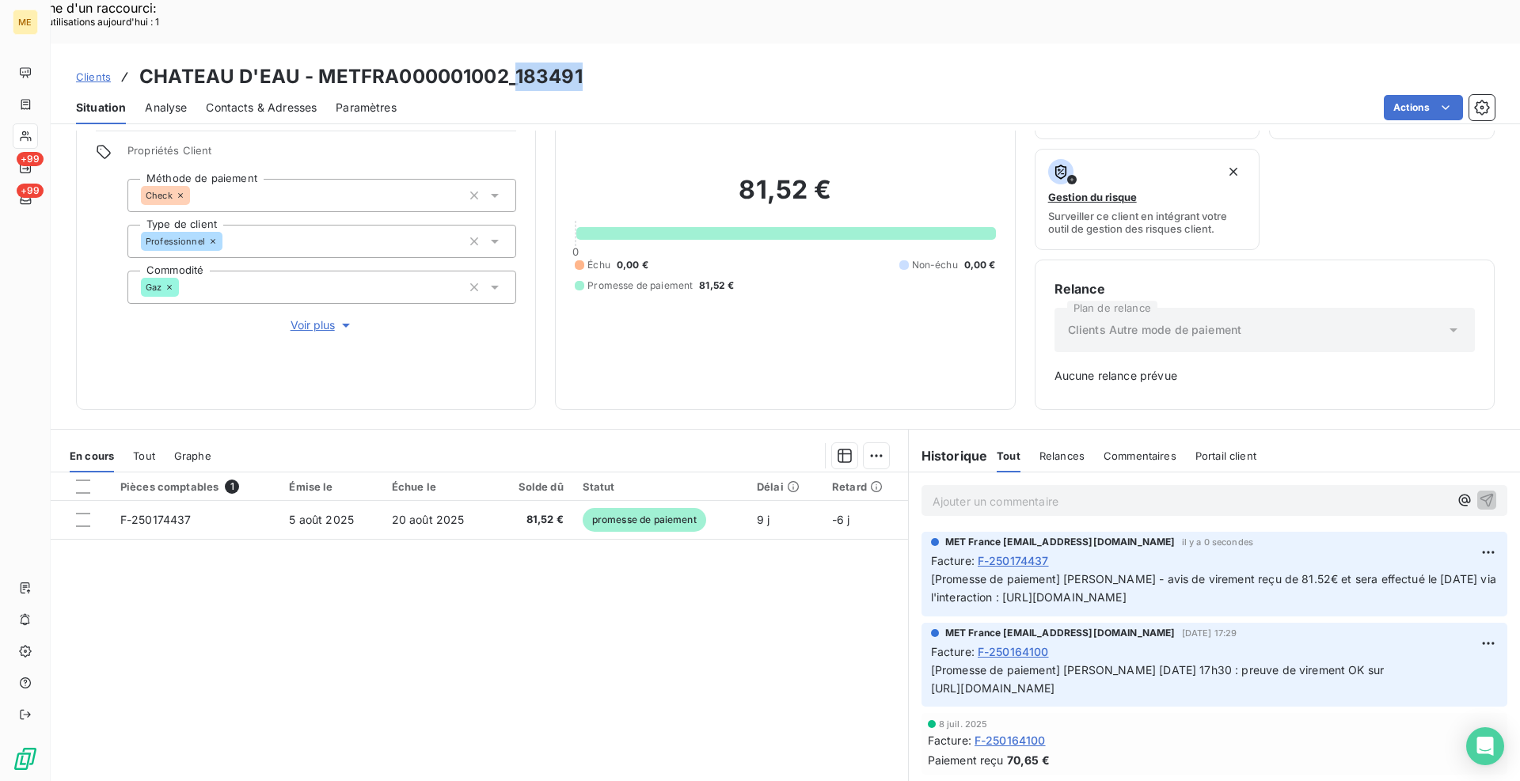
drag, startPoint x: 583, startPoint y: 28, endPoint x: 517, endPoint y: 36, distance: 66.9
click at [517, 63] on div "Clients CHATEAU D'EAU - METFRA000001002_183491" at bounding box center [785, 77] width 1469 height 28
copy h3 "183491"
click at [109, 70] on span "Clients" at bounding box center [93, 76] width 35 height 13
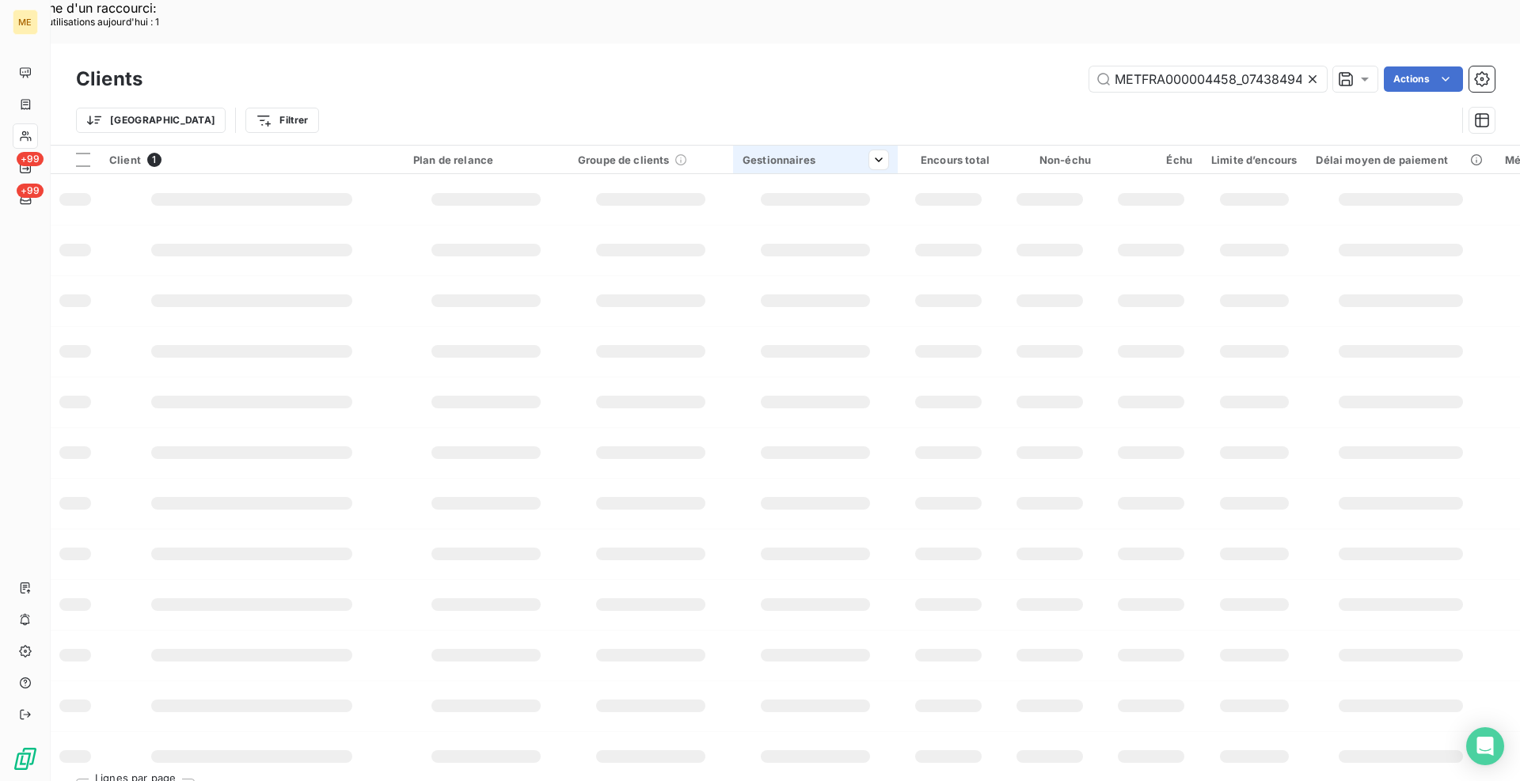
scroll to position [0, 51]
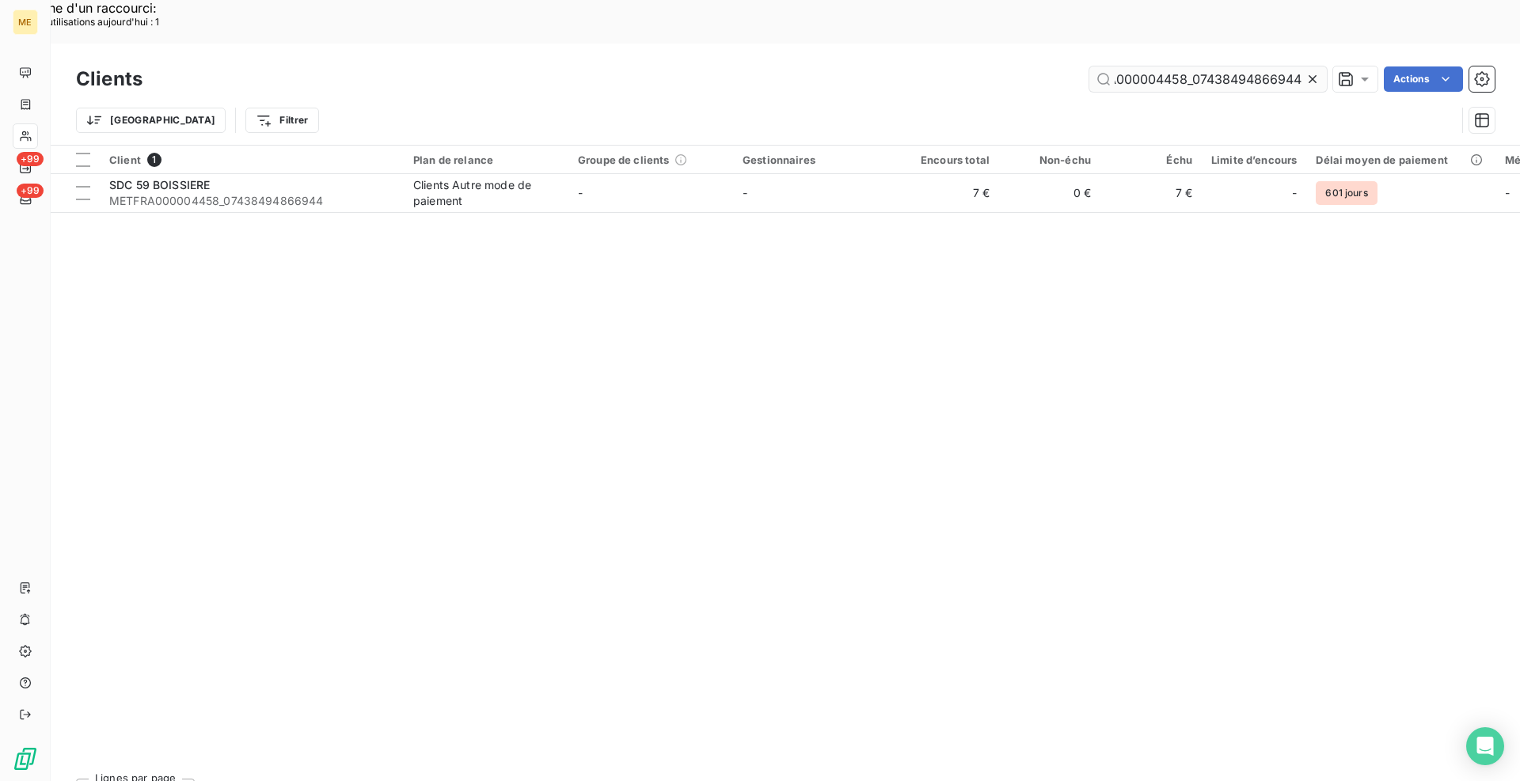
click at [1154, 66] on input "METFRA000004458_07438494866944" at bounding box center [1207, 78] width 237 height 25
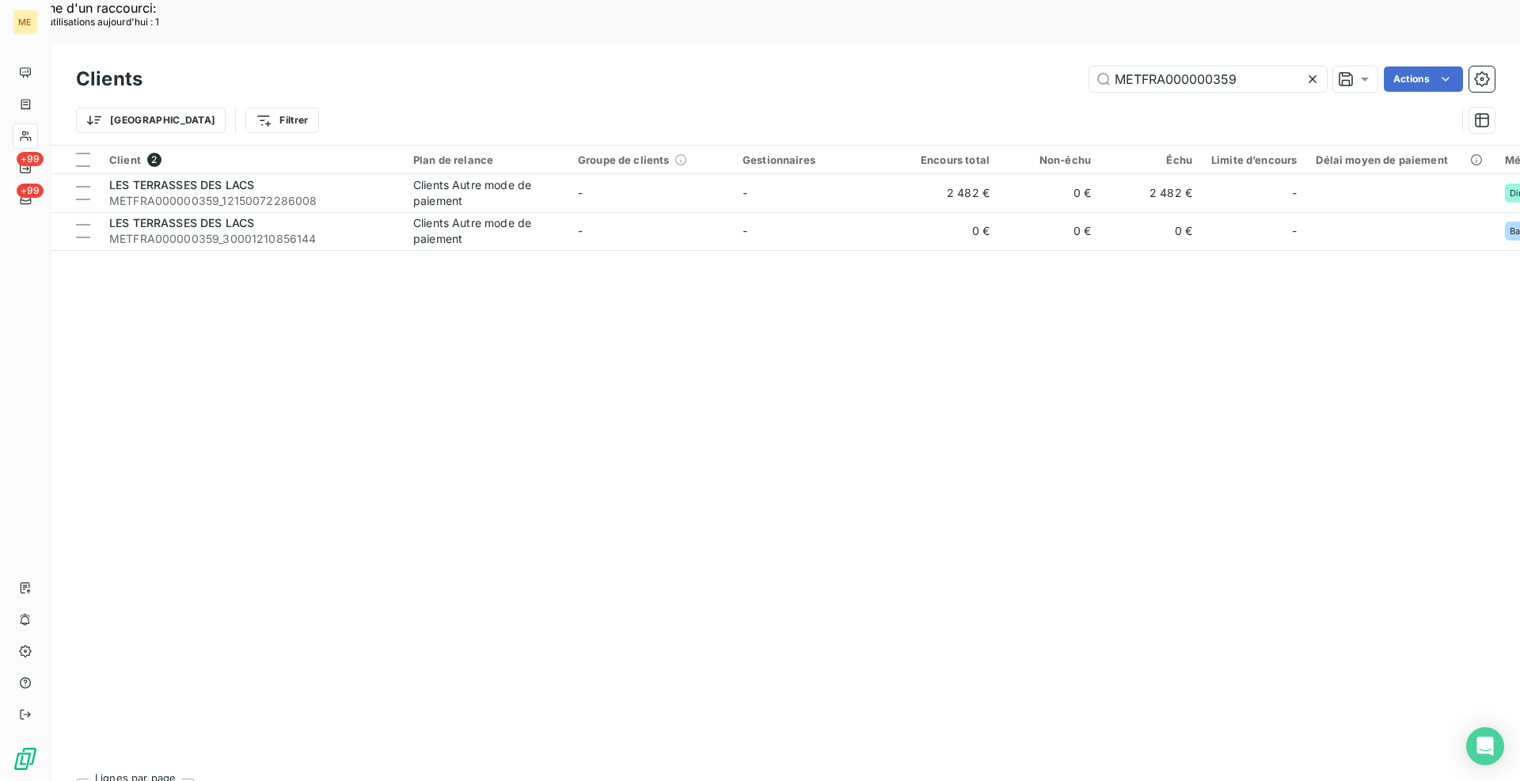
type input "METFRA000000359"
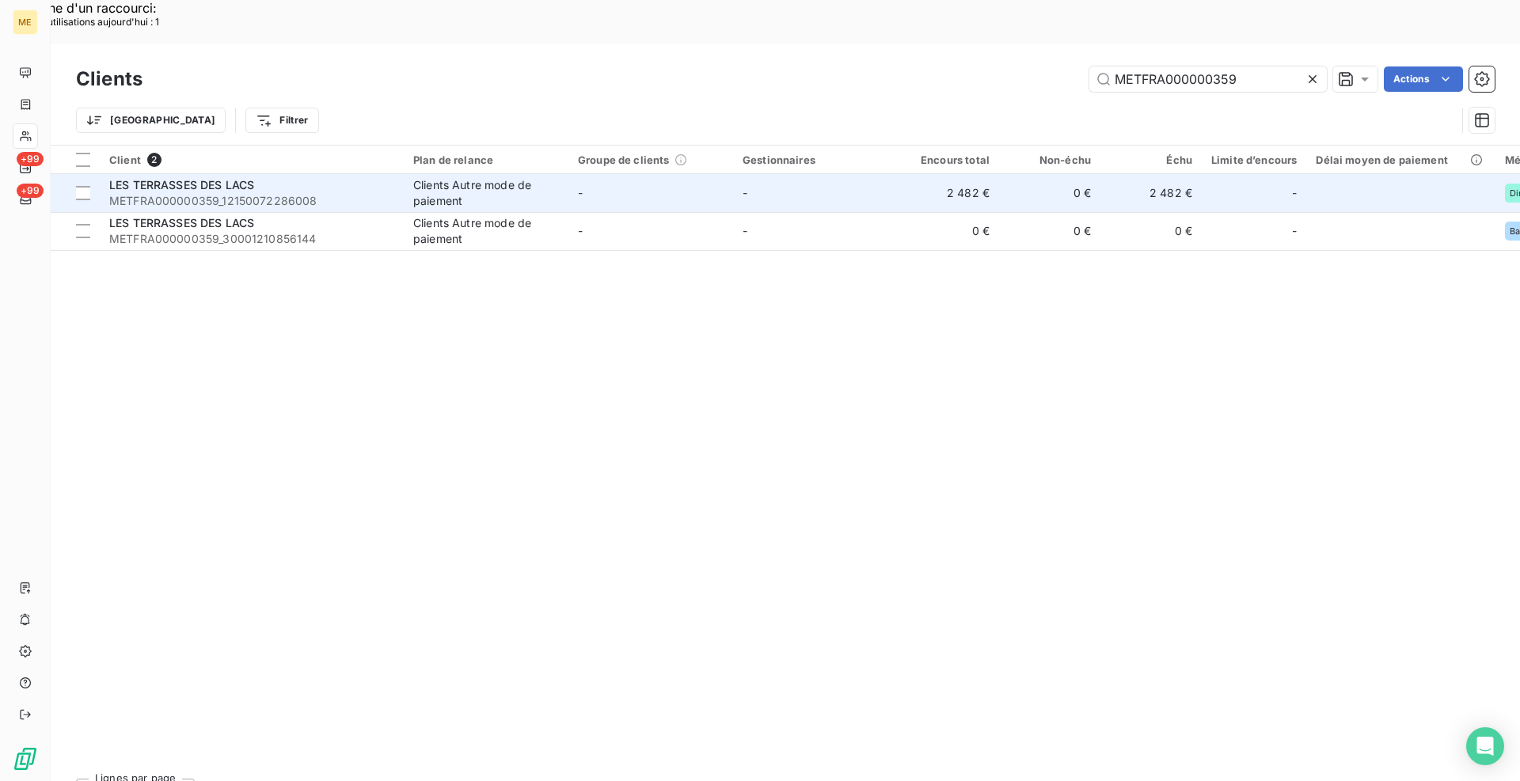
click at [215, 193] on span "METFRA000000359_12150072286008" at bounding box center [251, 201] width 285 height 16
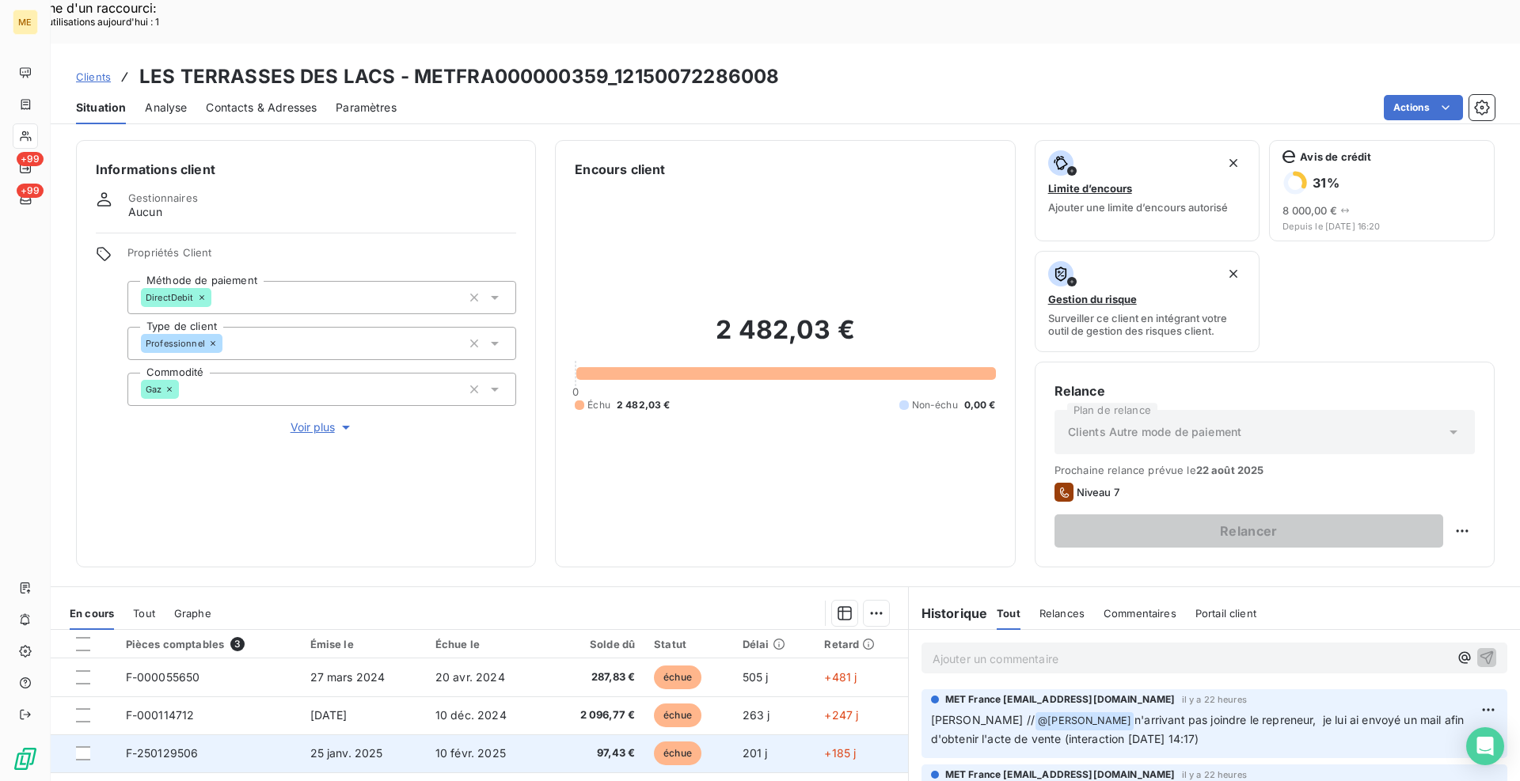
click at [168, 746] on span "F-250129506" at bounding box center [162, 752] width 73 height 13
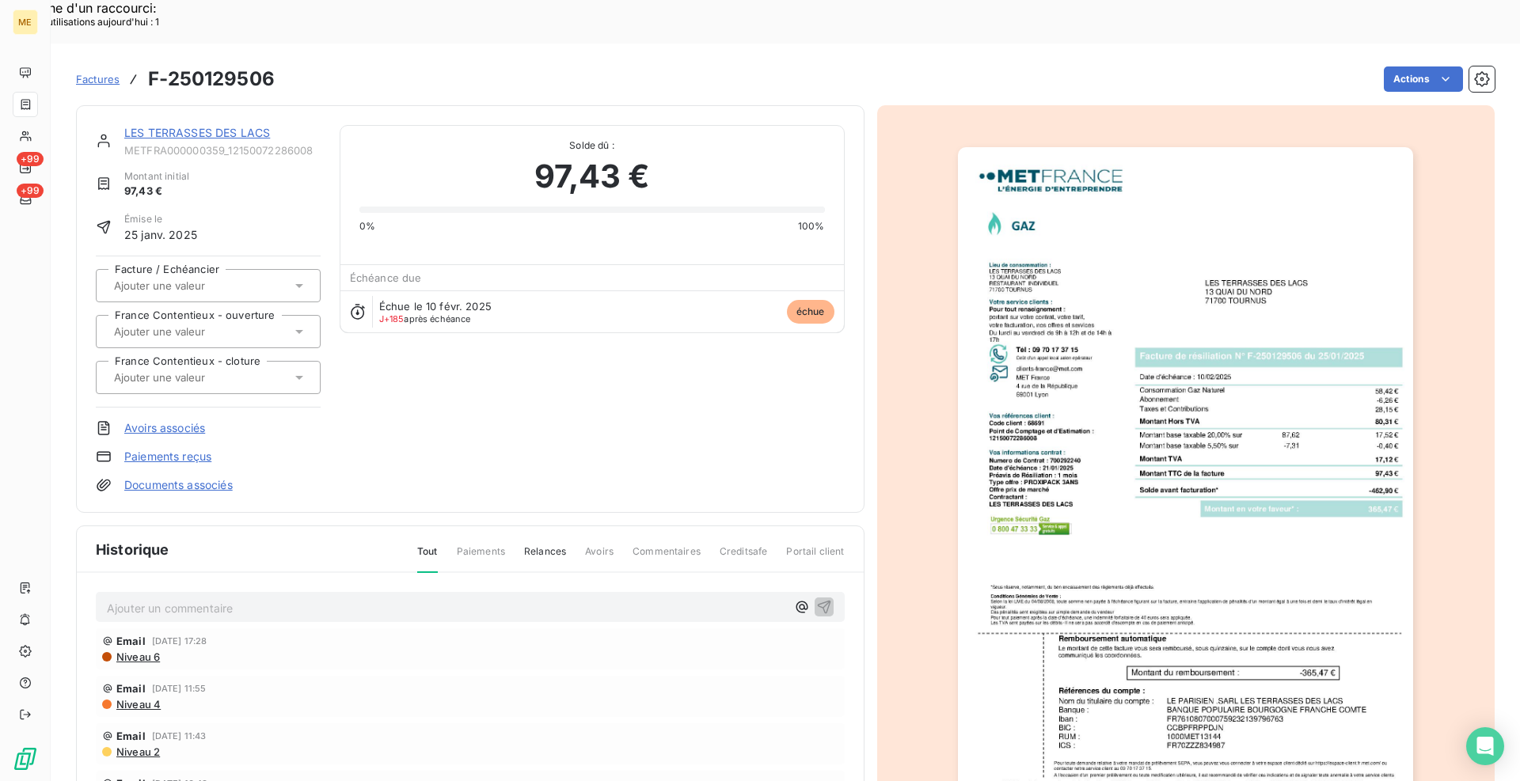
click at [189, 126] on link "LES TERRASSES DES LACS" at bounding box center [197, 132] width 146 height 13
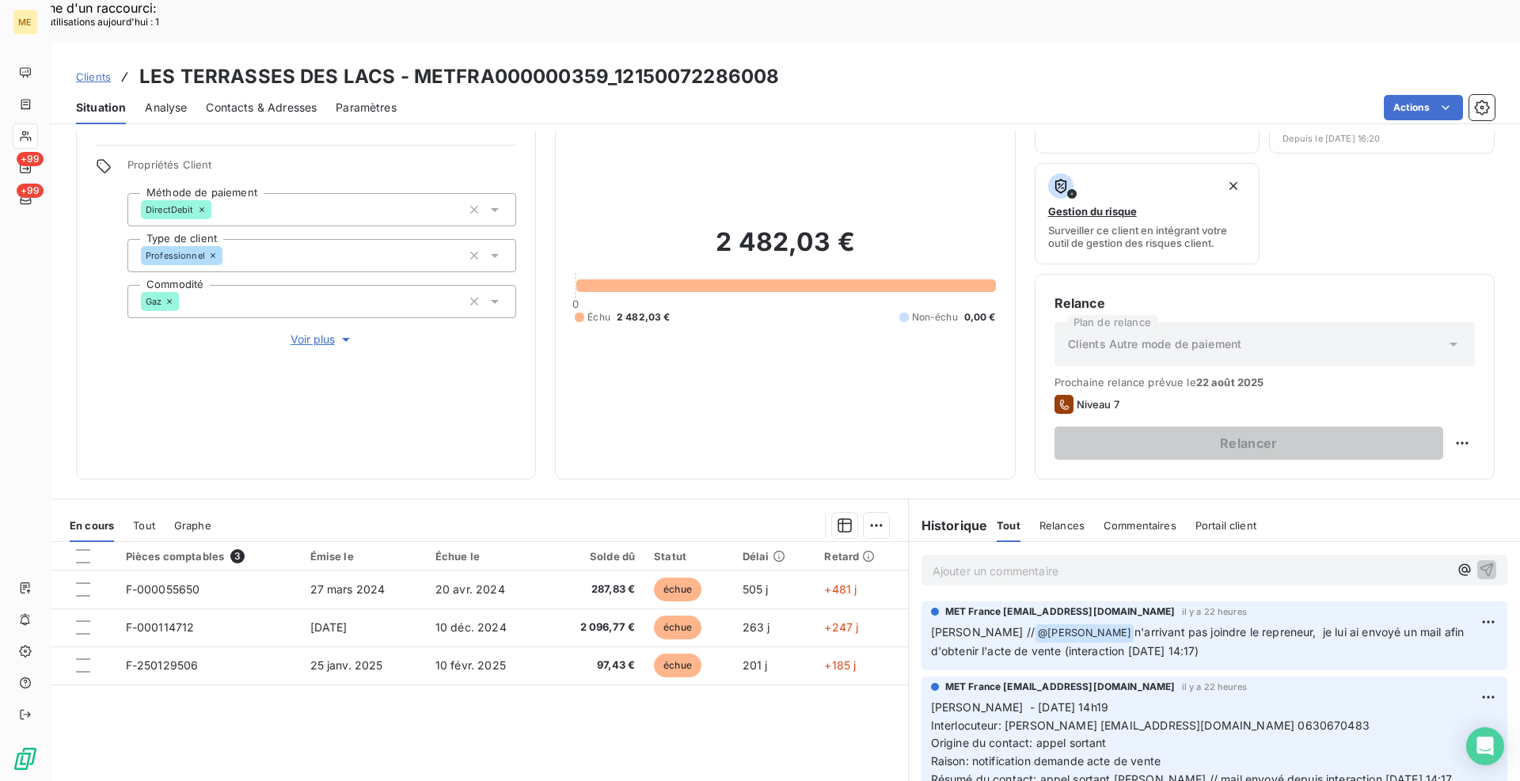
scroll to position [157, 0]
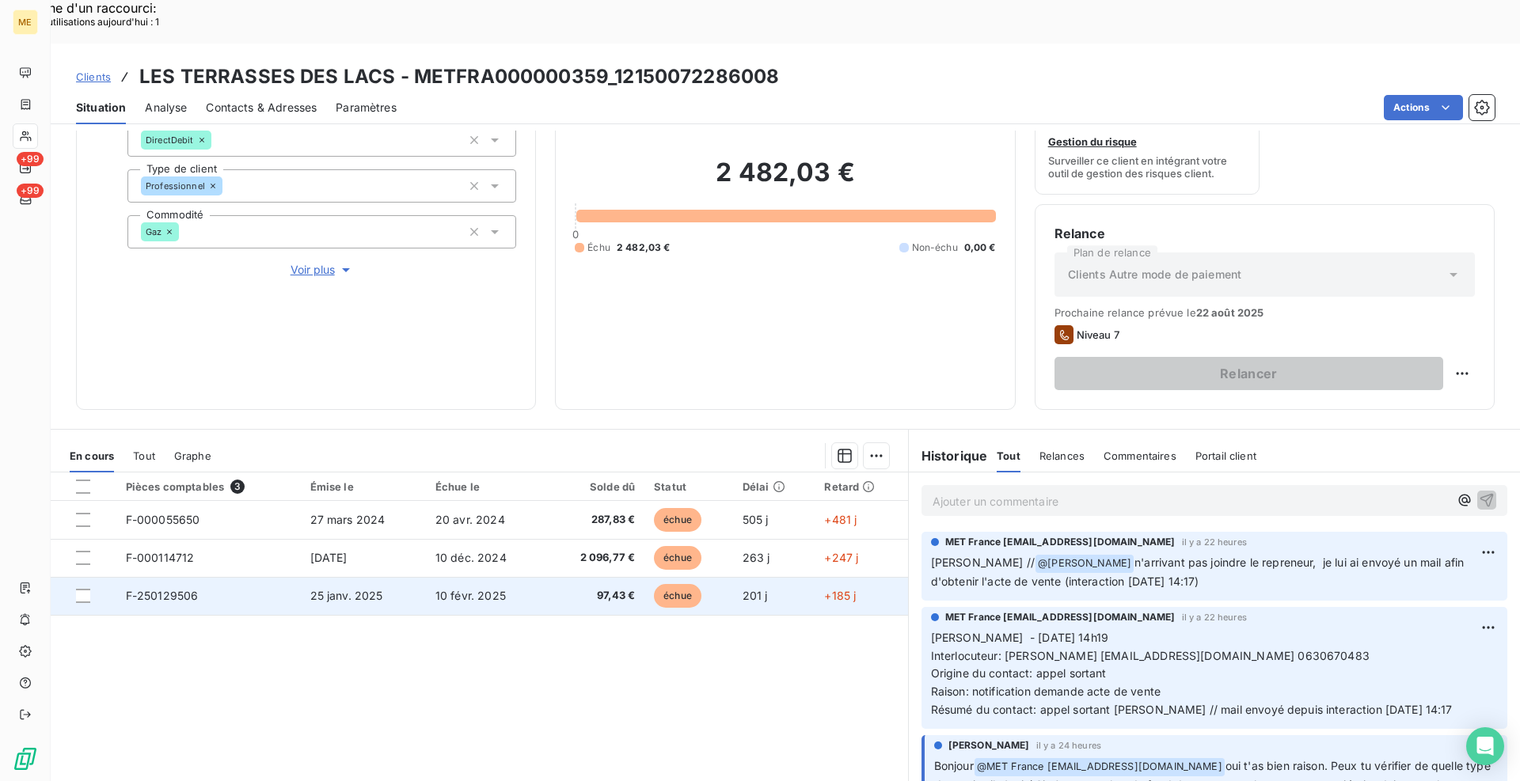
click at [157, 589] on span "F-250129506" at bounding box center [162, 595] width 73 height 13
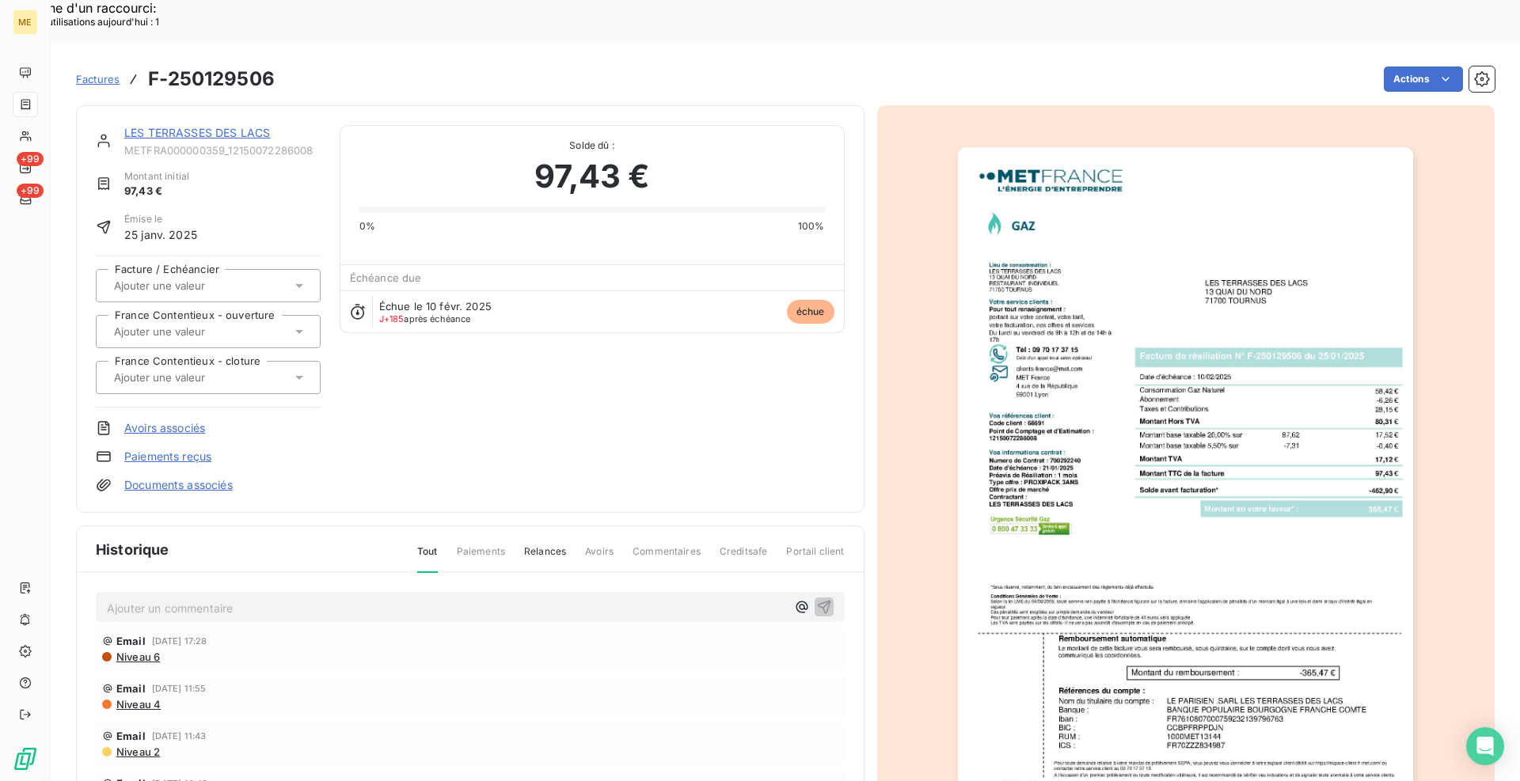
click at [1095, 562] on img "button" at bounding box center [1185, 469] width 455 height 644
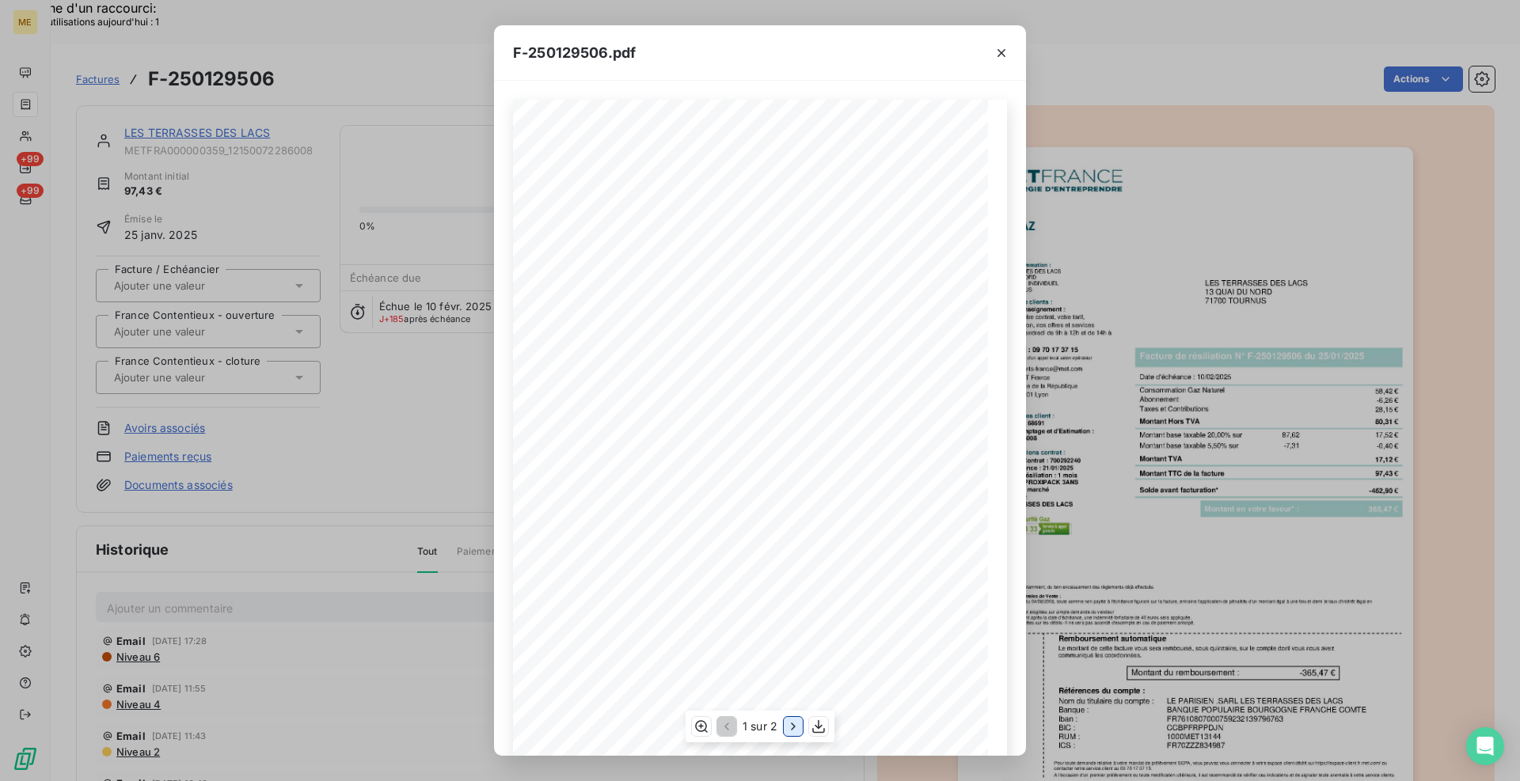
click at [787, 727] on icon "button" at bounding box center [793, 727] width 16 height 16
click at [700, 723] on icon "button" at bounding box center [700, 727] width 16 height 16
click at [1003, 56] on icon "button" at bounding box center [1001, 53] width 16 height 16
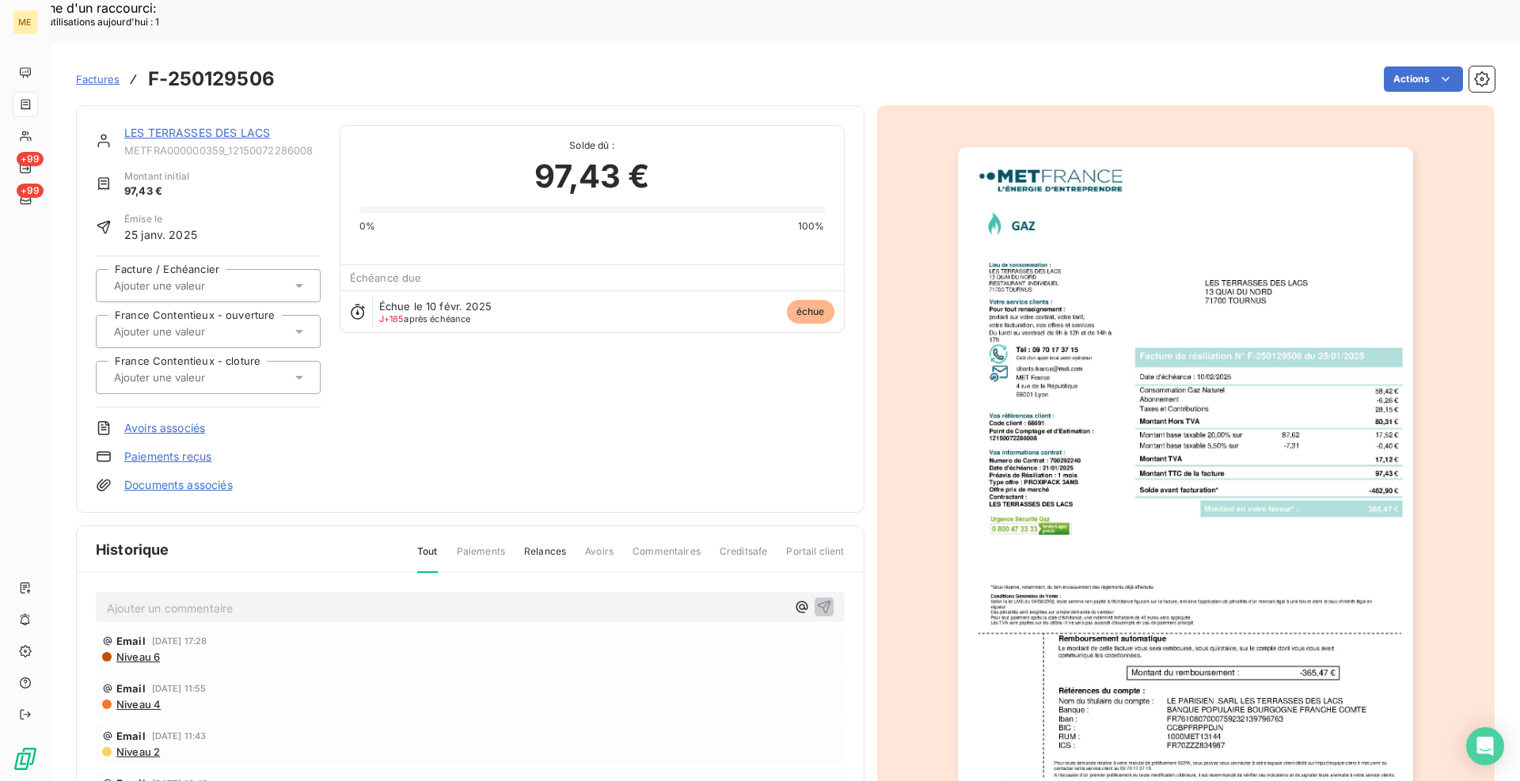
click at [214, 126] on link "LES TERRASSES DES LACS" at bounding box center [197, 132] width 146 height 13
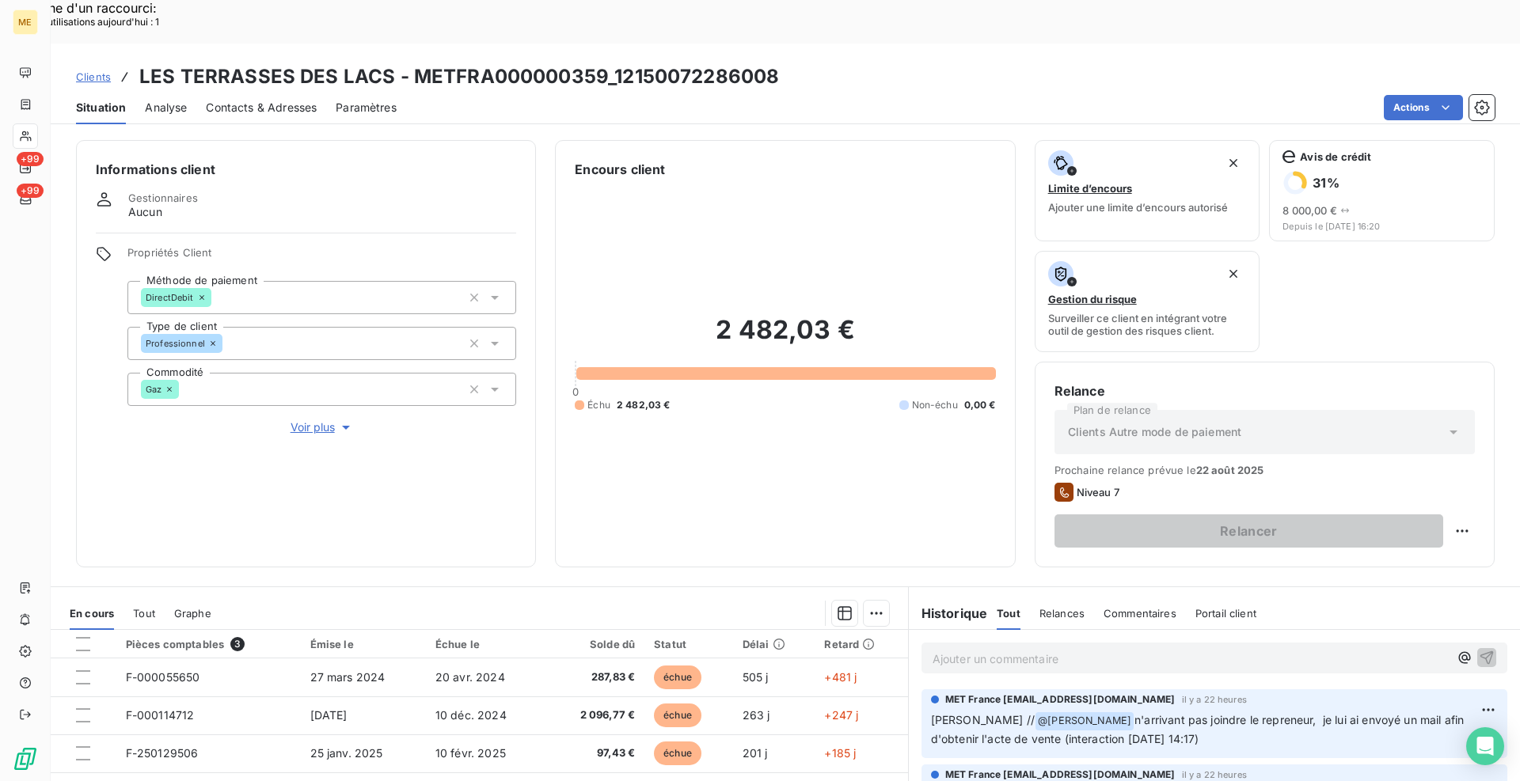
click at [1009, 649] on p "Ajouter un commentaire ﻿" at bounding box center [1190, 659] width 516 height 20
click at [546, 402] on div "Informations client Gestionnaires Aucun Propriétés Client Méthode de paiement D…" at bounding box center [785, 353] width 1469 height 427
